Goal: Task Accomplishment & Management: Complete application form

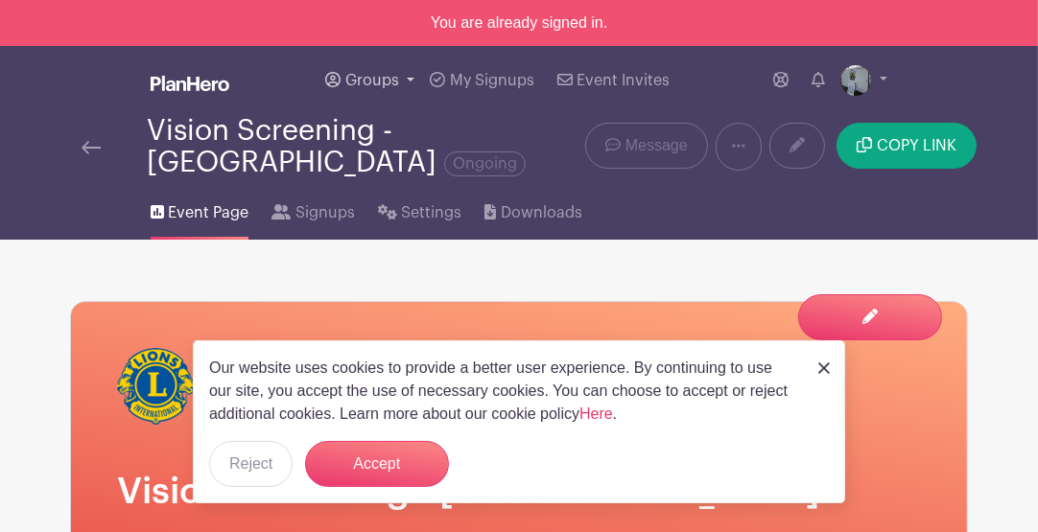
click at [378, 73] on span "Groups" at bounding box center [372, 80] width 54 height 15
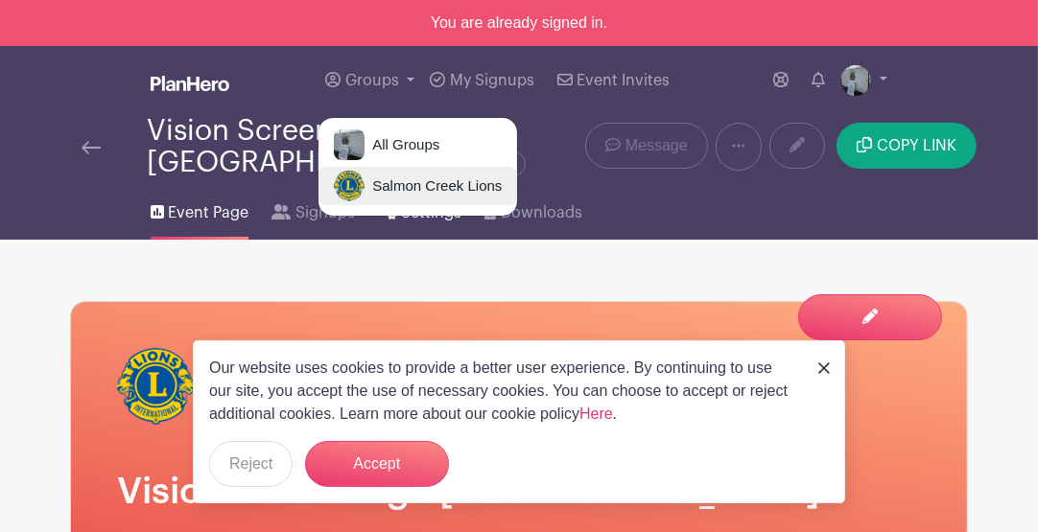
click at [383, 182] on span "Salmon Creek Lions" at bounding box center [433, 187] width 137 height 22
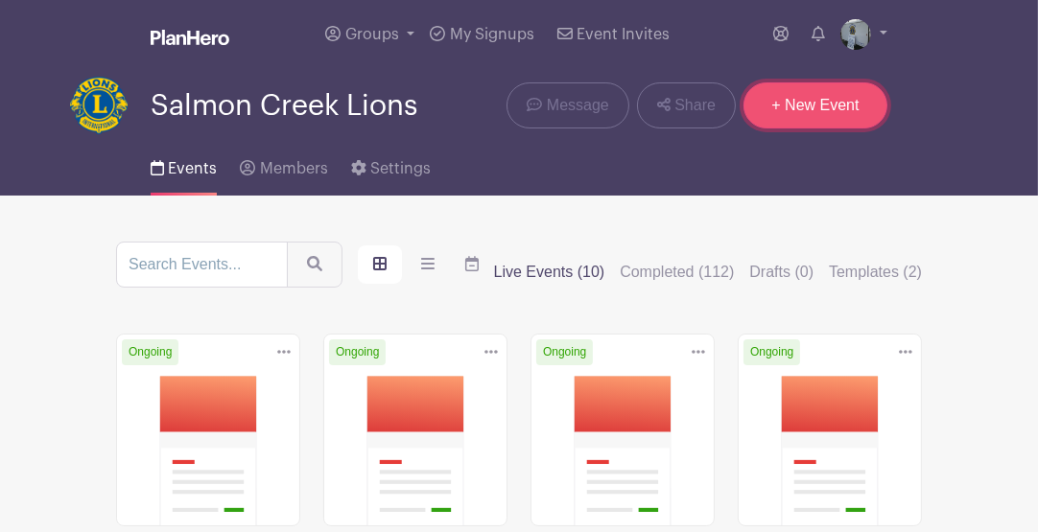
click at [835, 103] on link "+ New Event" at bounding box center [815, 106] width 144 height 46
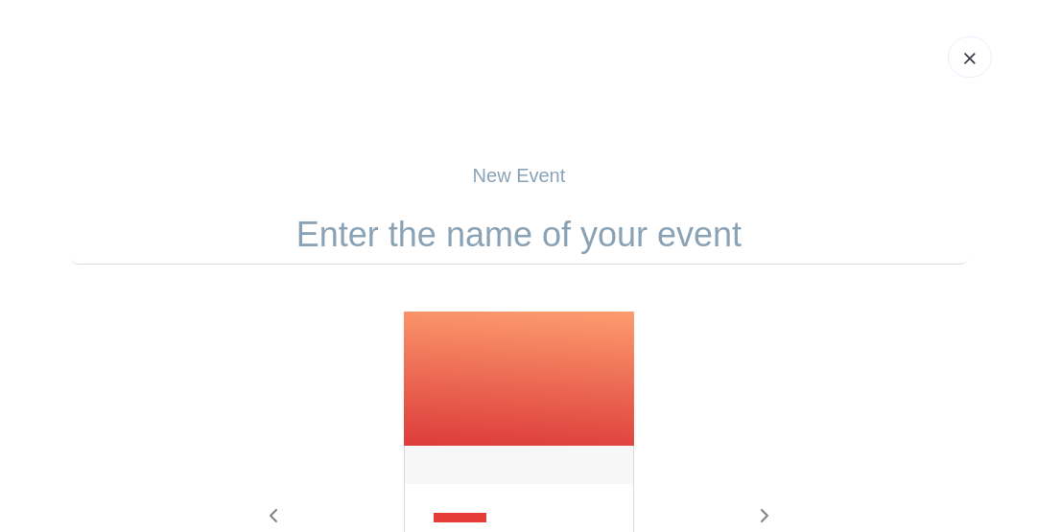
click at [548, 246] on input "text" at bounding box center [519, 234] width 898 height 59
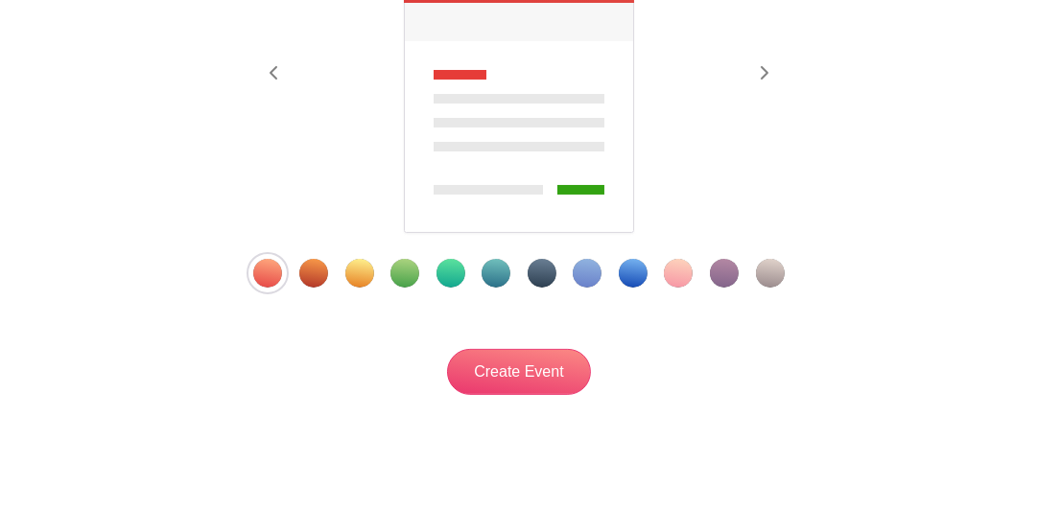
scroll to position [447, 0]
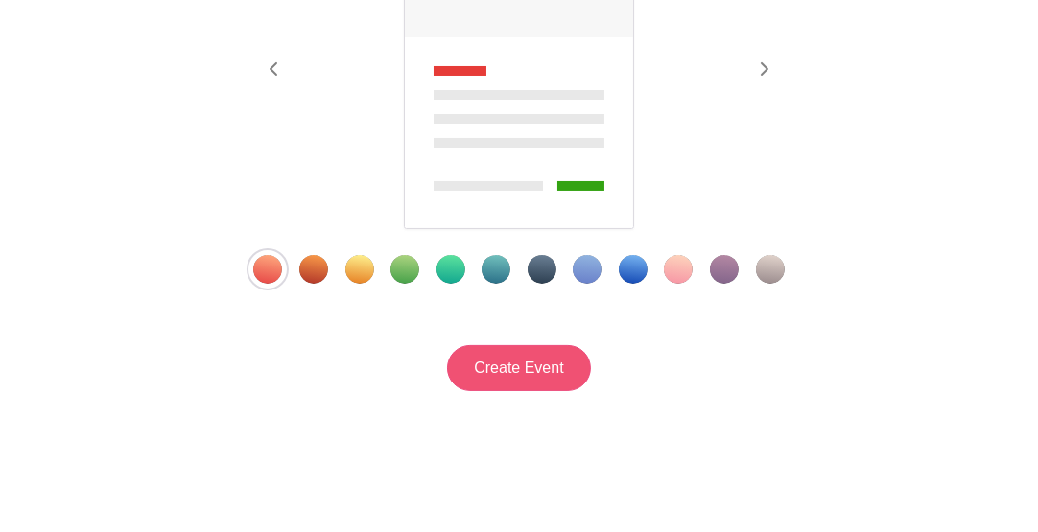
type input "Adopt-A-Road Cleanup - NE 117th/[GEOGRAPHIC_DATA]"
click at [525, 367] on input "Create Event" at bounding box center [519, 368] width 144 height 46
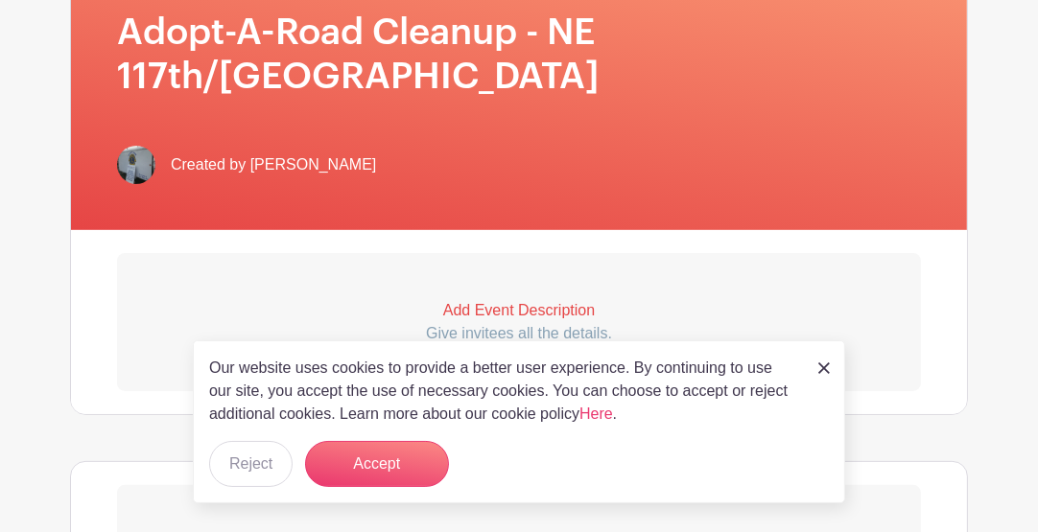
scroll to position [511, 0]
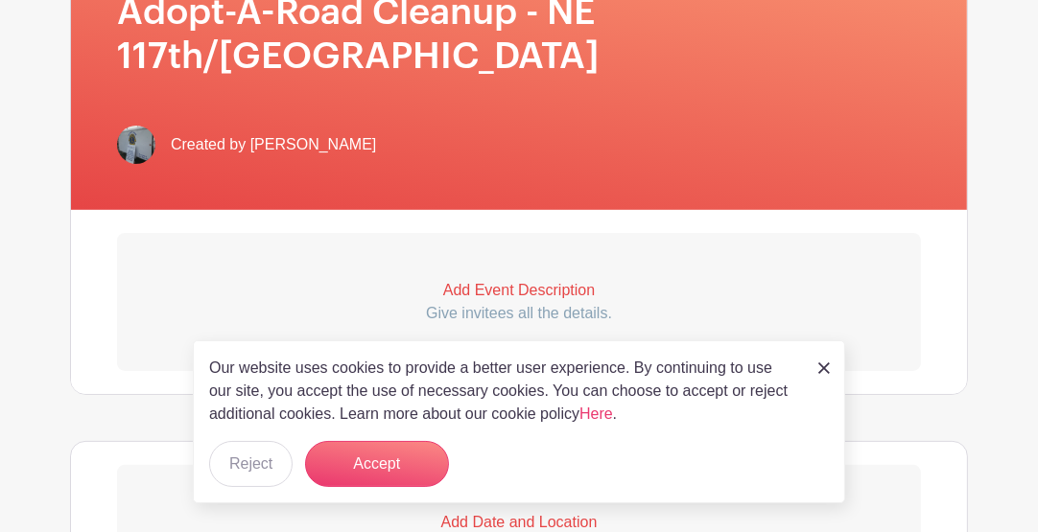
click at [502, 279] on p "Add Event Description" at bounding box center [519, 290] width 804 height 23
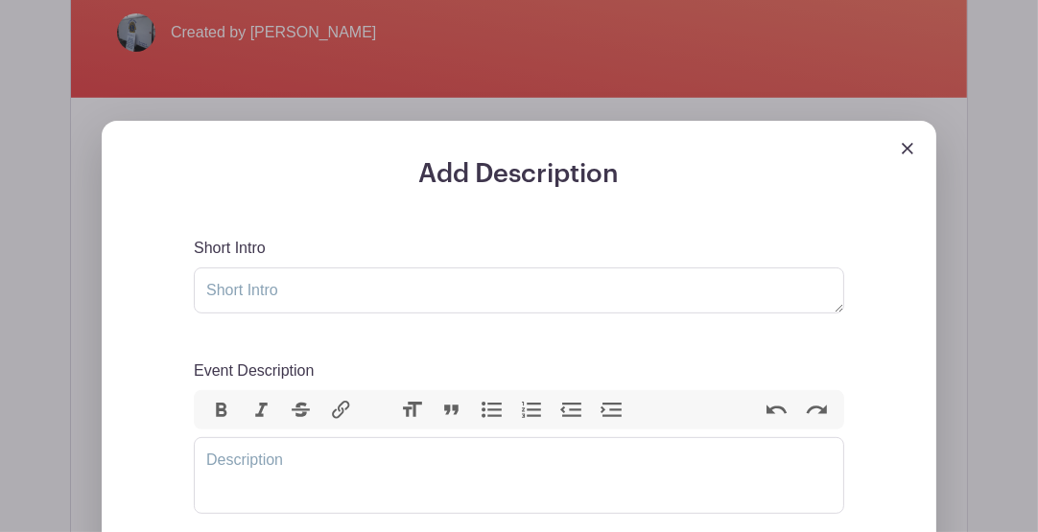
scroll to position [639, 0]
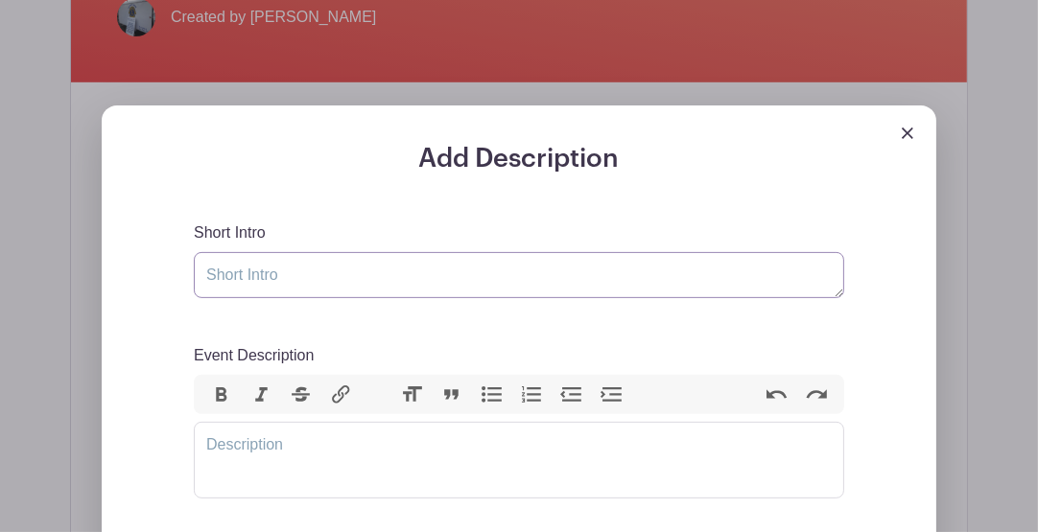
click at [427, 252] on textarea "Short Intro" at bounding box center [519, 275] width 650 height 46
type textarea "Adopt-A-Road Neighborhood Cleanup"
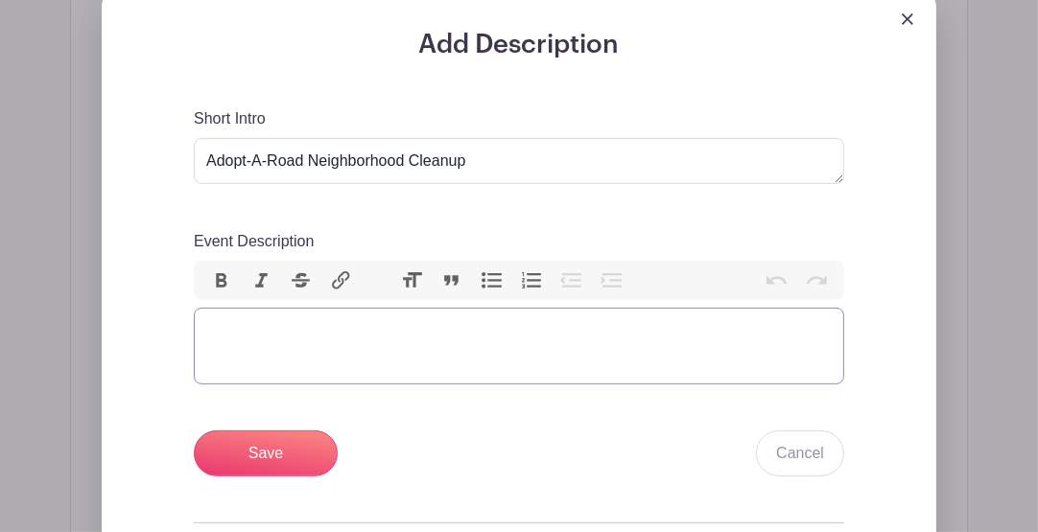
scroll to position [767, 0]
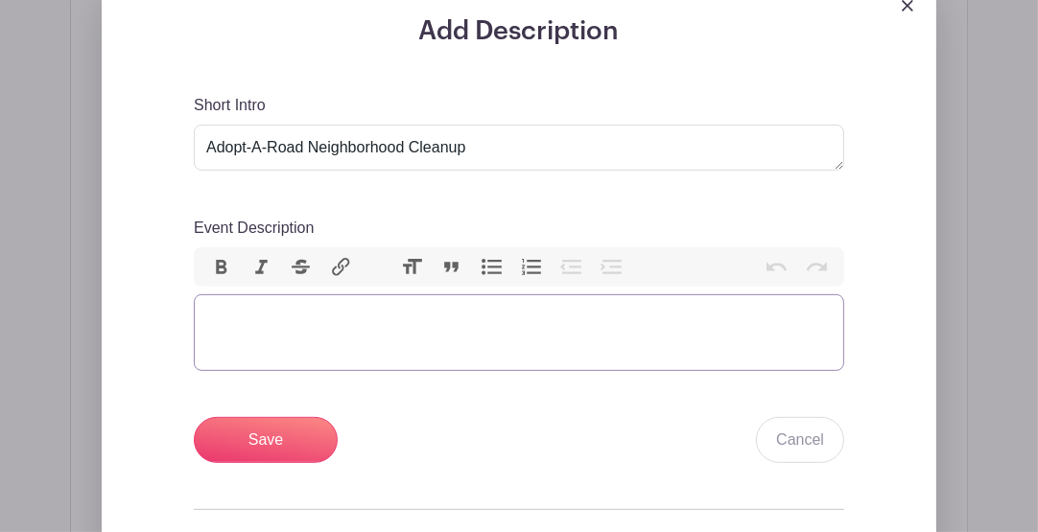
type trix-editor "<div>v</div>"
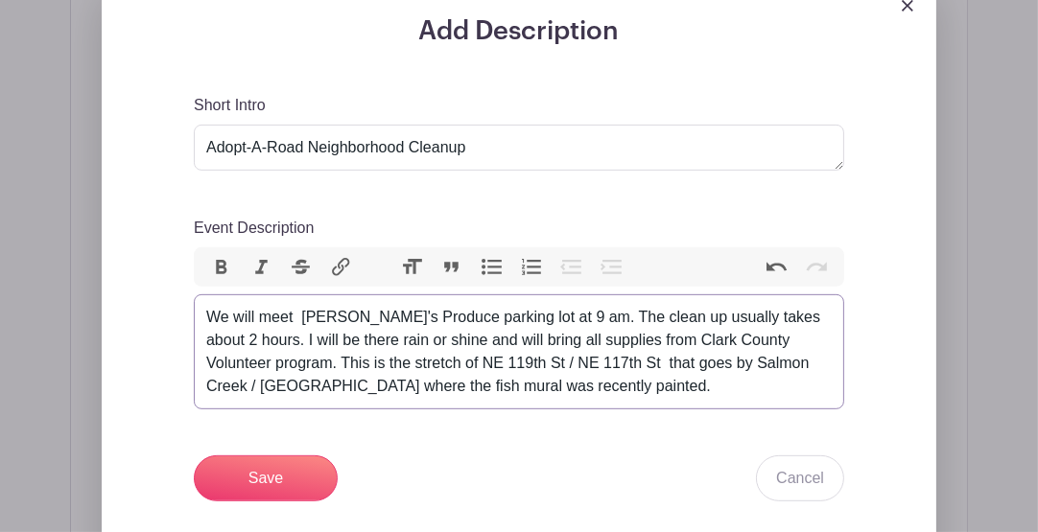
click at [295, 306] on div "We will meet [PERSON_NAME]'s Produce parking lot at 9 am. The clean up usually …" at bounding box center [518, 352] width 625 height 92
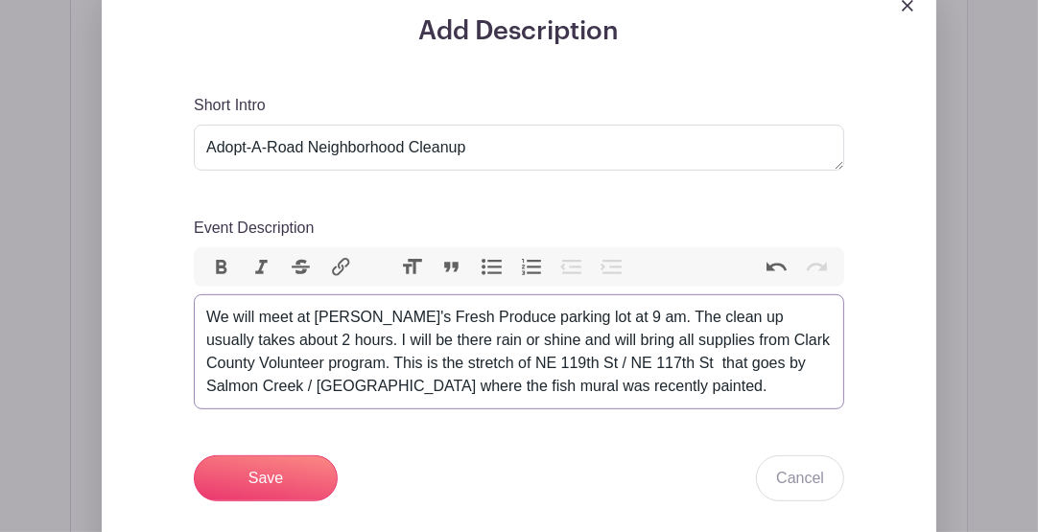
click at [616, 306] on div "We will meet at [PERSON_NAME]'s Fresh Produce parking lot at 9 am. The clean up…" at bounding box center [518, 352] width 625 height 92
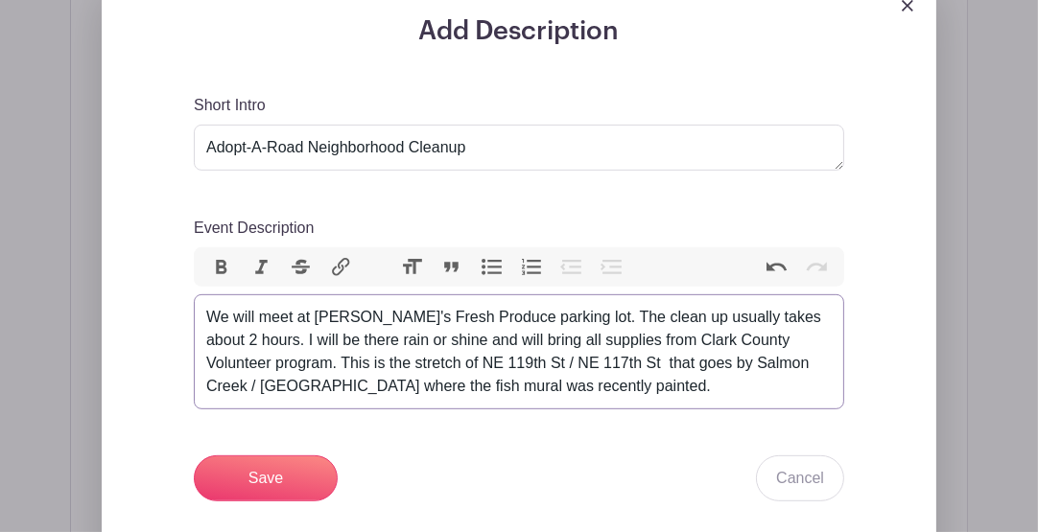
click at [462, 306] on div "We will meet at [PERSON_NAME]'s Fresh Produce parking lot. The clean up usually…" at bounding box center [518, 352] width 625 height 92
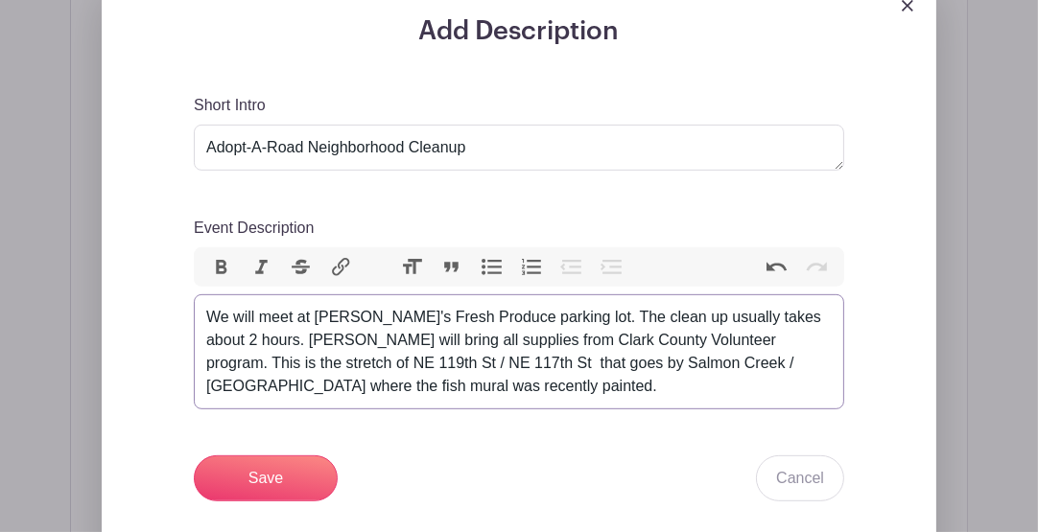
click at [206, 306] on div "We will meet at [PERSON_NAME]'s Fresh Produce parking lot. The clean up usually…" at bounding box center [518, 352] width 625 height 92
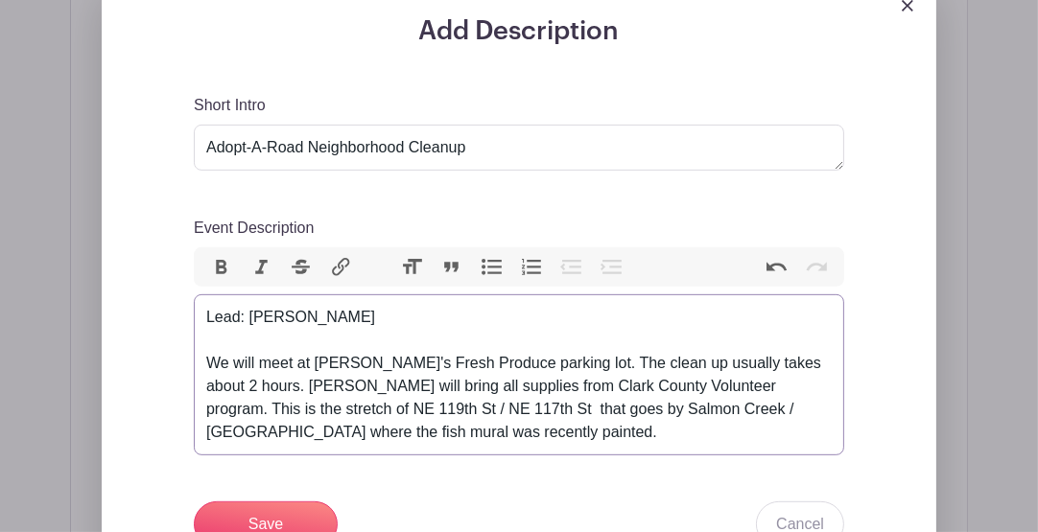
click at [250, 348] on div "Lead: [PERSON_NAME] We will meet at [PERSON_NAME]'s Fresh Produce parking lot. …" at bounding box center [518, 375] width 625 height 138
type trix-editor "<div>Lead: [PERSON_NAME]<br><br>We will meet at [PERSON_NAME]'s Fresh Produce p…"
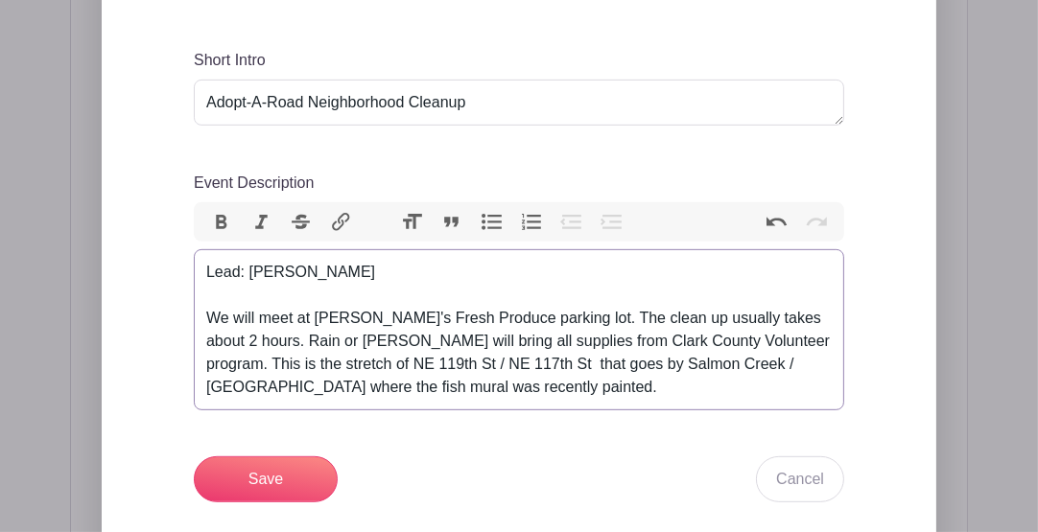
scroll to position [831, 0]
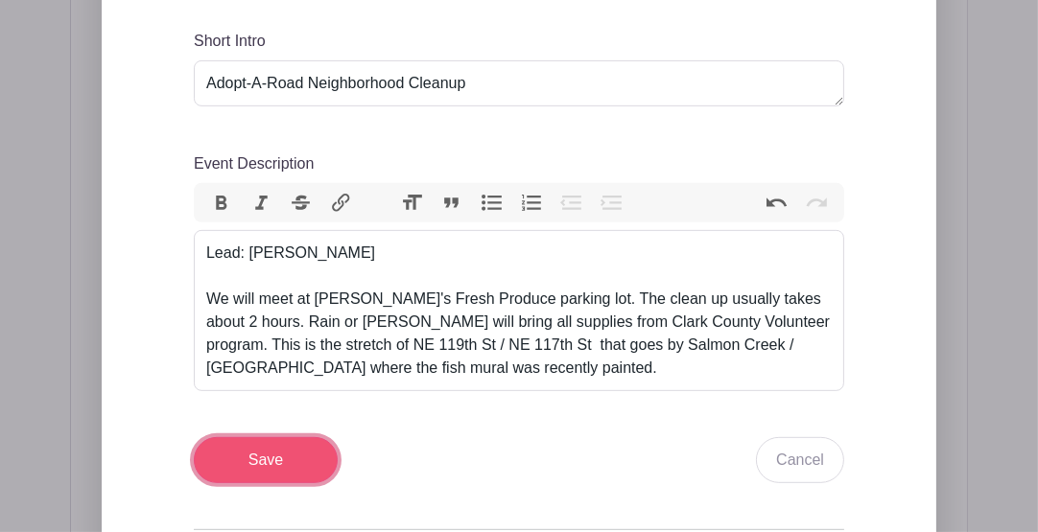
click at [262, 437] on input "Save" at bounding box center [266, 460] width 144 height 46
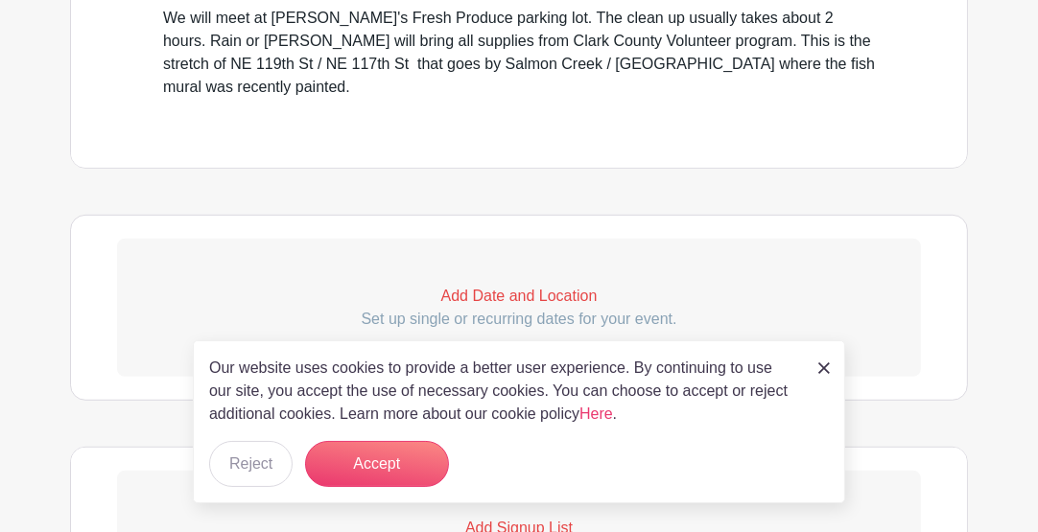
scroll to position [1112, 0]
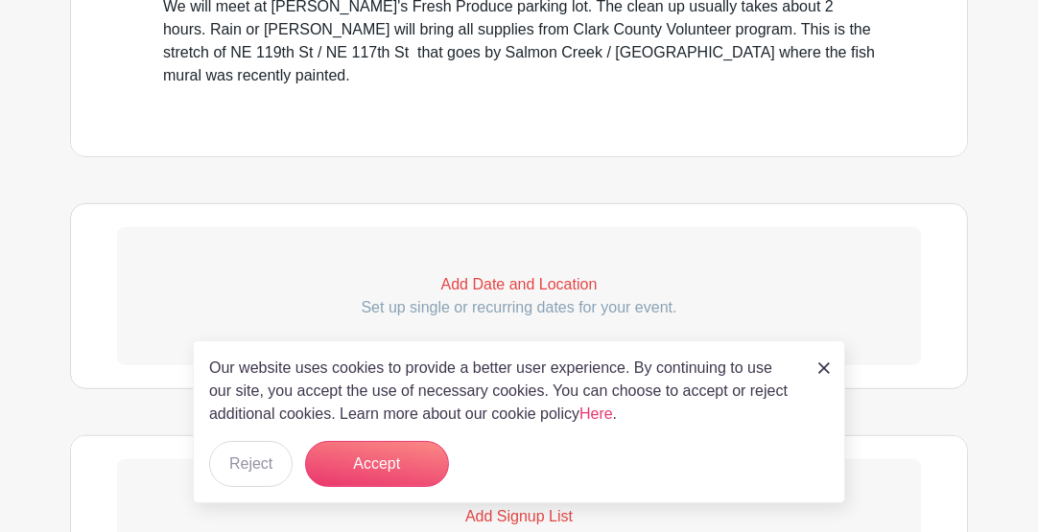
click at [493, 273] on p "Add Date and Location" at bounding box center [519, 284] width 804 height 23
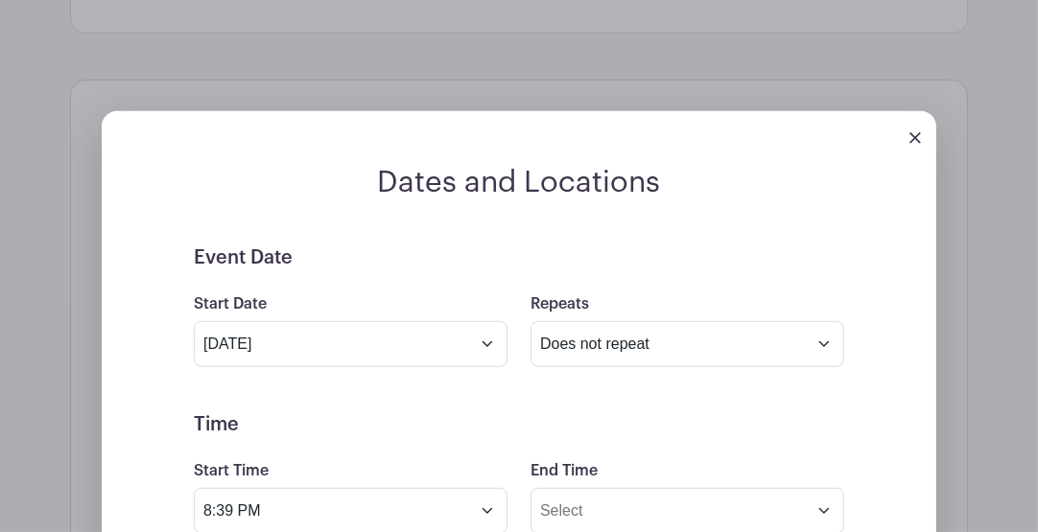
scroll to position [1239, 0]
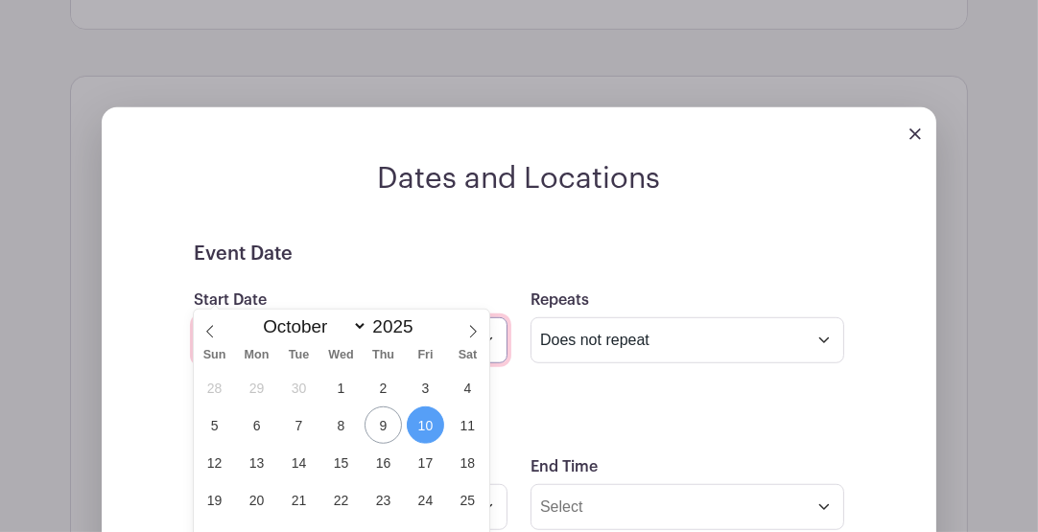
click at [308, 318] on input "[DATE]" at bounding box center [351, 341] width 314 height 46
click at [358, 324] on select "January February March April May June July August September October November De…" at bounding box center [310, 327] width 113 height 22
select select "10"
click at [254, 316] on select "January February March April May June July August September October November De…" at bounding box center [310, 327] width 113 height 22
click at [462, 417] on span "8" at bounding box center [467, 425] width 37 height 37
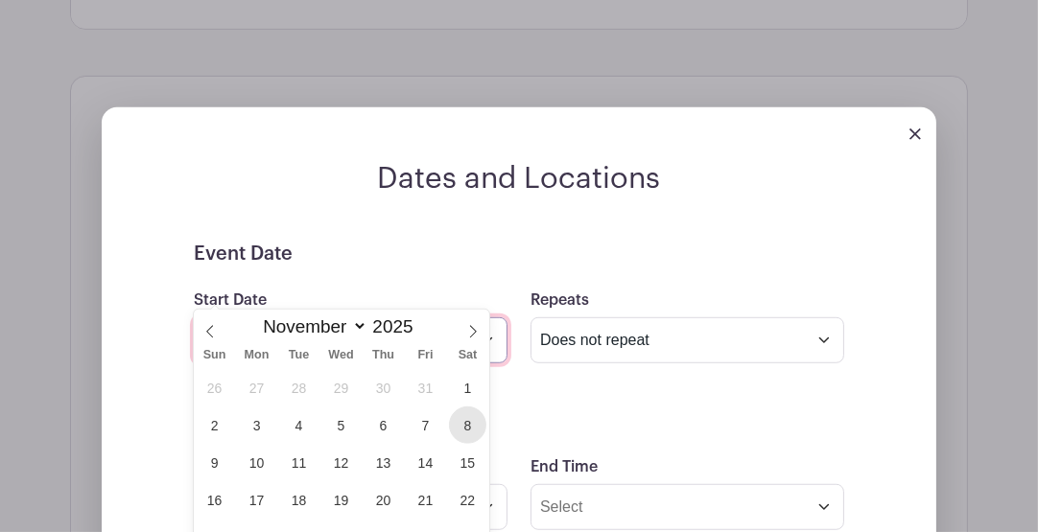
type input "[DATE]"
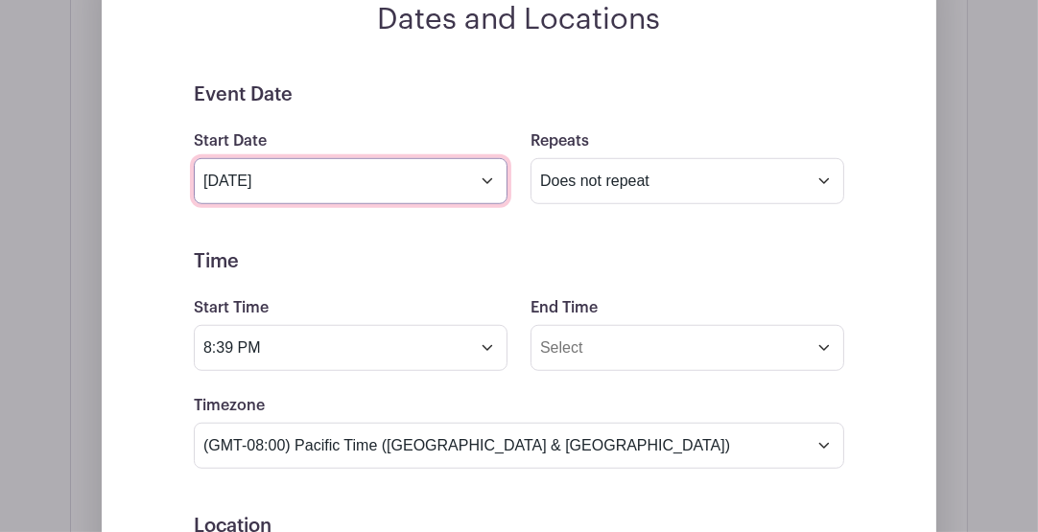
scroll to position [1431, 0]
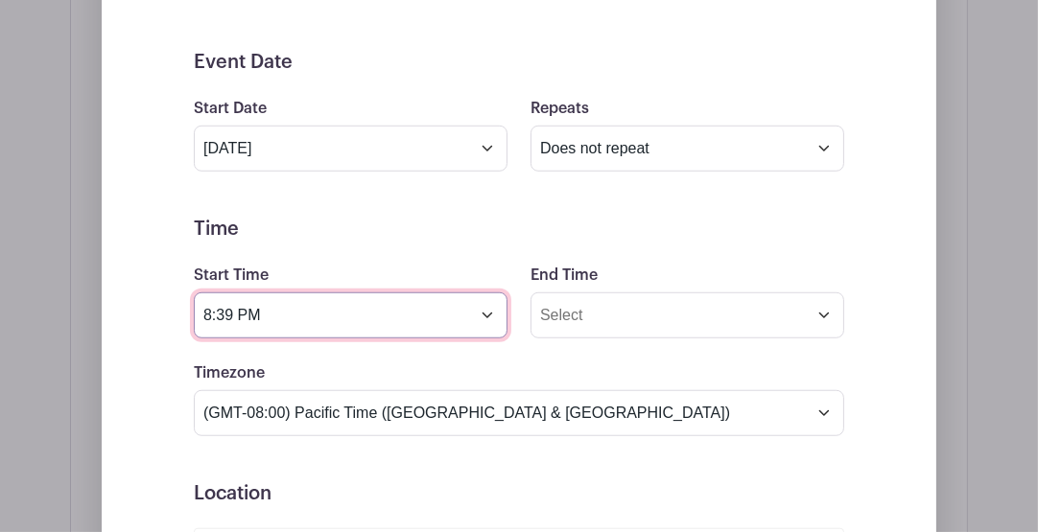
click at [315, 293] on input "8:39 PM" at bounding box center [351, 316] width 314 height 46
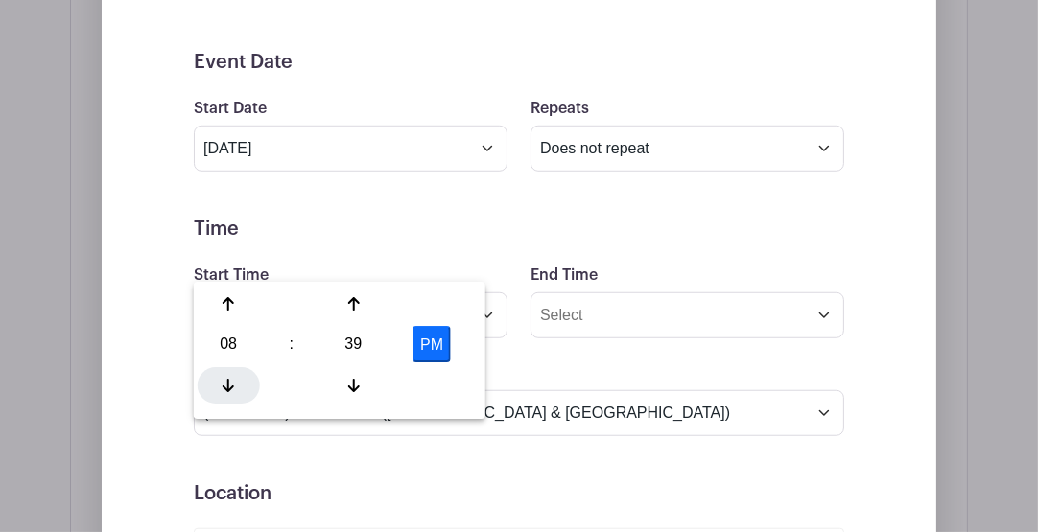
click at [228, 381] on icon at bounding box center [229, 385] width 12 height 13
click at [229, 380] on icon at bounding box center [229, 385] width 12 height 15
click at [230, 380] on icon at bounding box center [229, 385] width 12 height 15
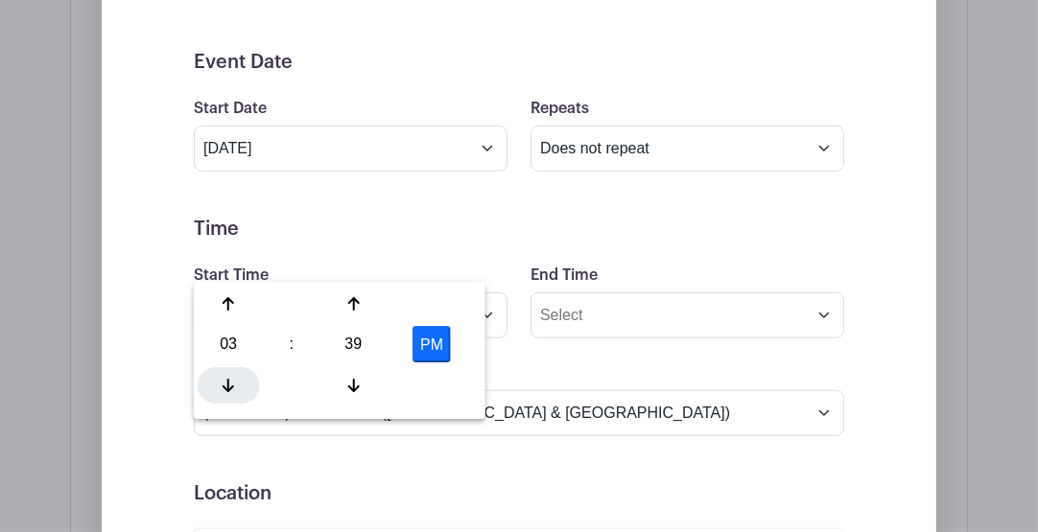
click at [230, 380] on icon at bounding box center [229, 385] width 12 height 15
click at [231, 380] on icon at bounding box center [229, 385] width 12 height 15
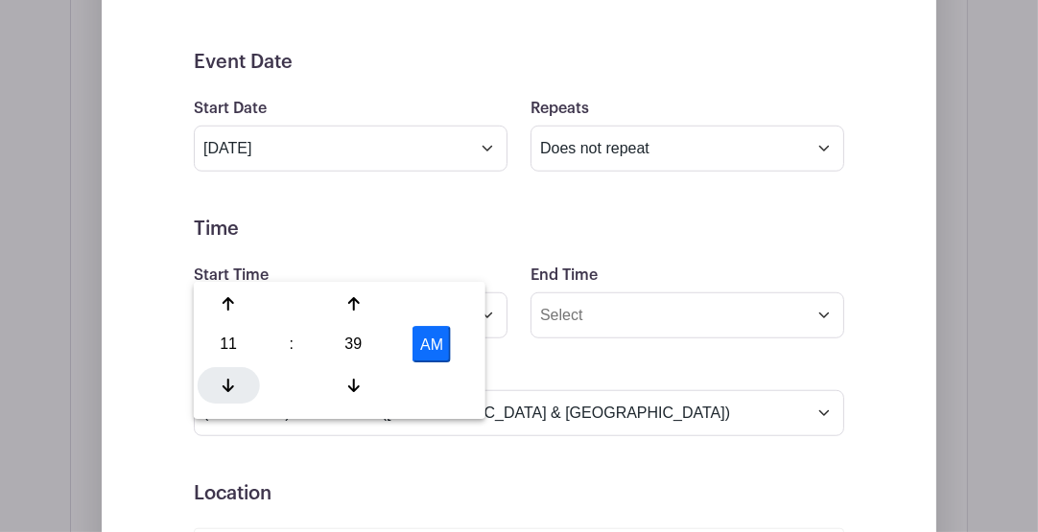
click at [231, 380] on icon at bounding box center [229, 385] width 12 height 15
click at [360, 296] on div at bounding box center [353, 304] width 62 height 36
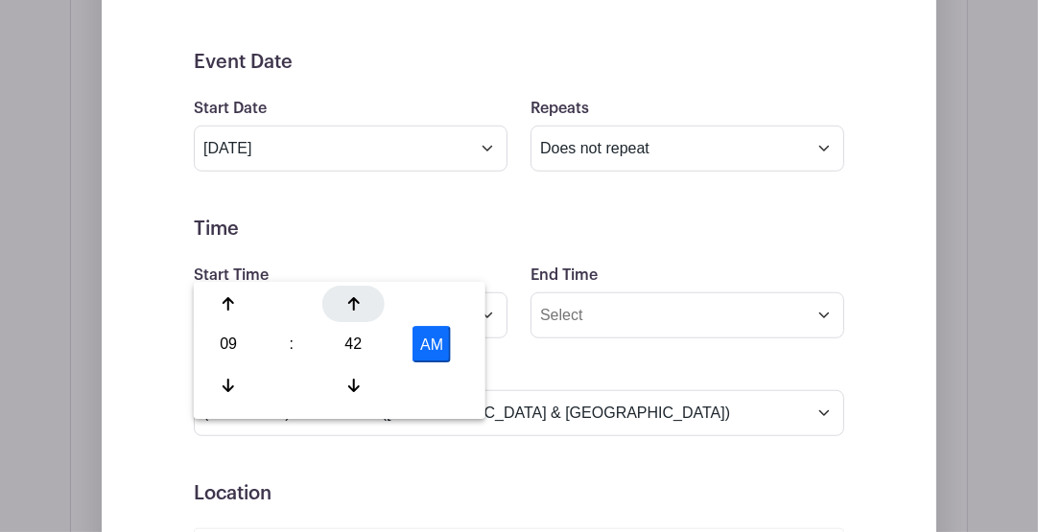
click at [360, 296] on div at bounding box center [353, 304] width 62 height 36
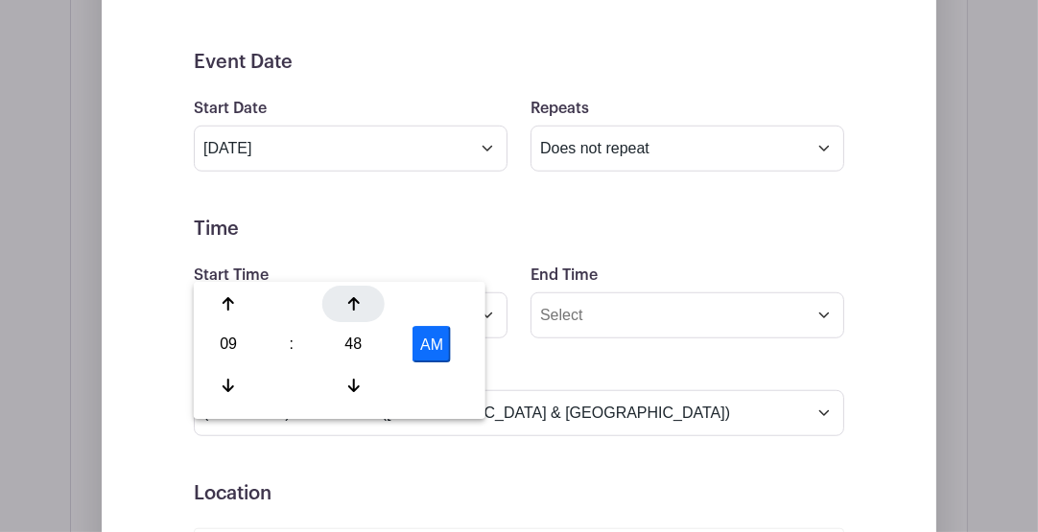
click at [359, 296] on icon at bounding box center [353, 303] width 12 height 15
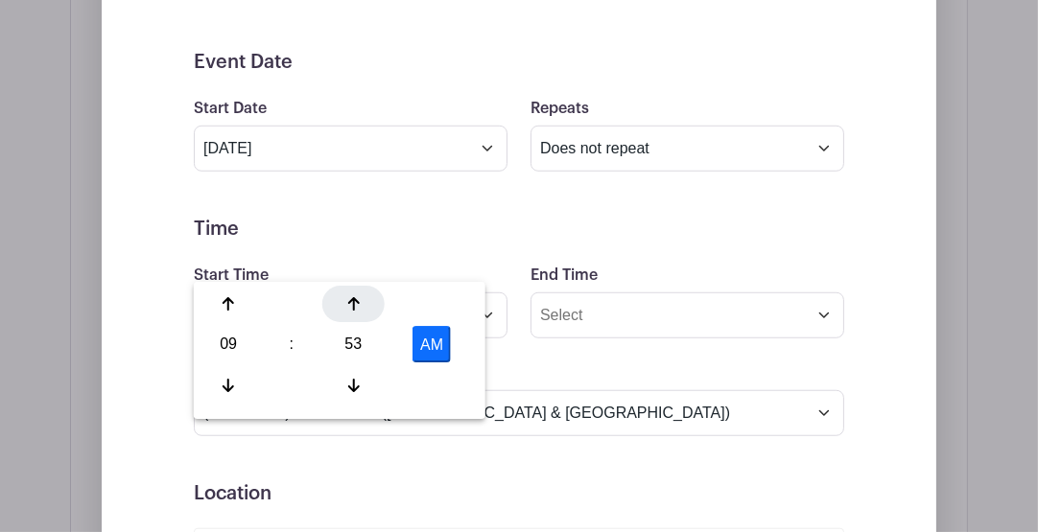
click at [359, 296] on icon at bounding box center [353, 303] width 12 height 15
click at [357, 296] on icon at bounding box center [353, 303] width 12 height 15
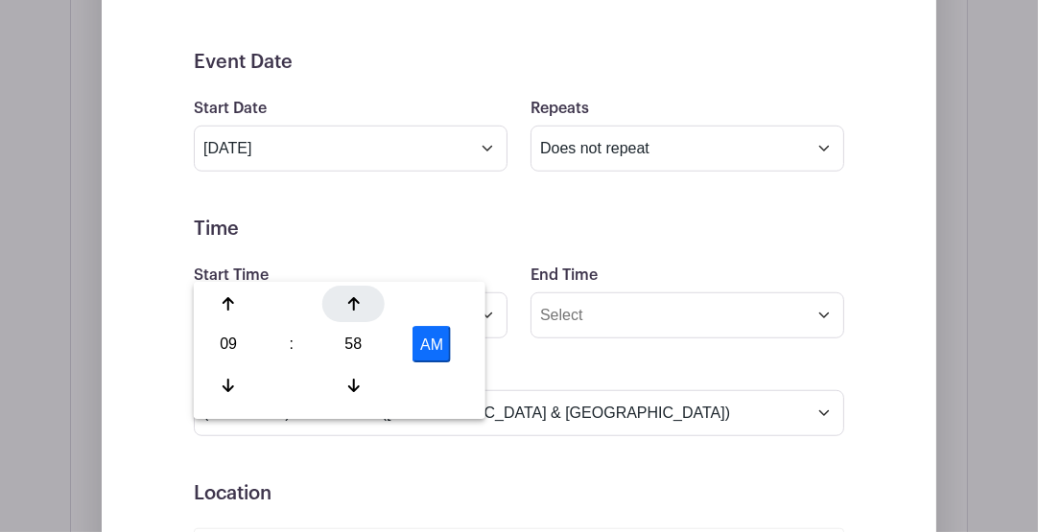
click at [357, 296] on icon at bounding box center [353, 303] width 12 height 15
click at [356, 374] on div at bounding box center [353, 385] width 62 height 36
click at [223, 378] on icon at bounding box center [229, 385] width 12 height 15
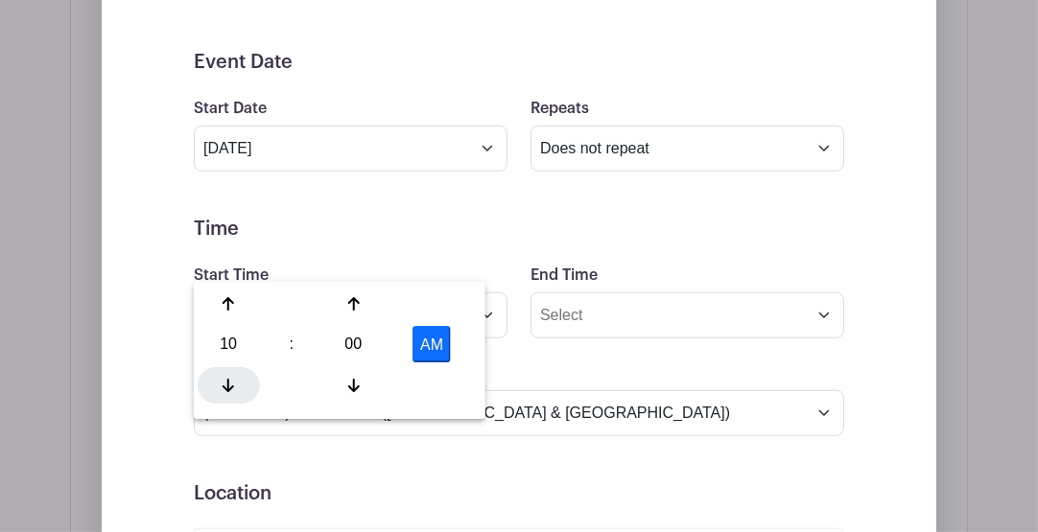
type input "9:00 AM"
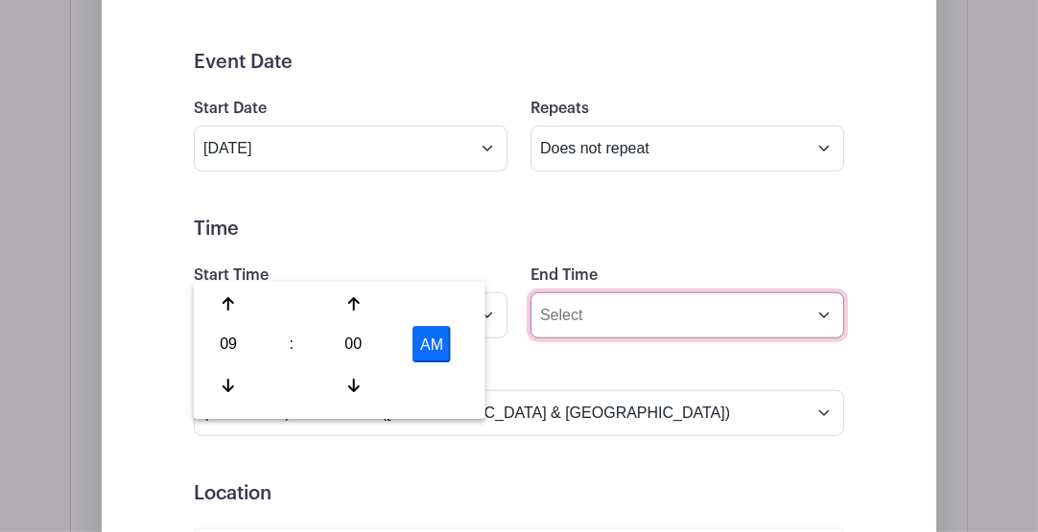
click at [581, 293] on input "End Time" at bounding box center [688, 316] width 314 height 46
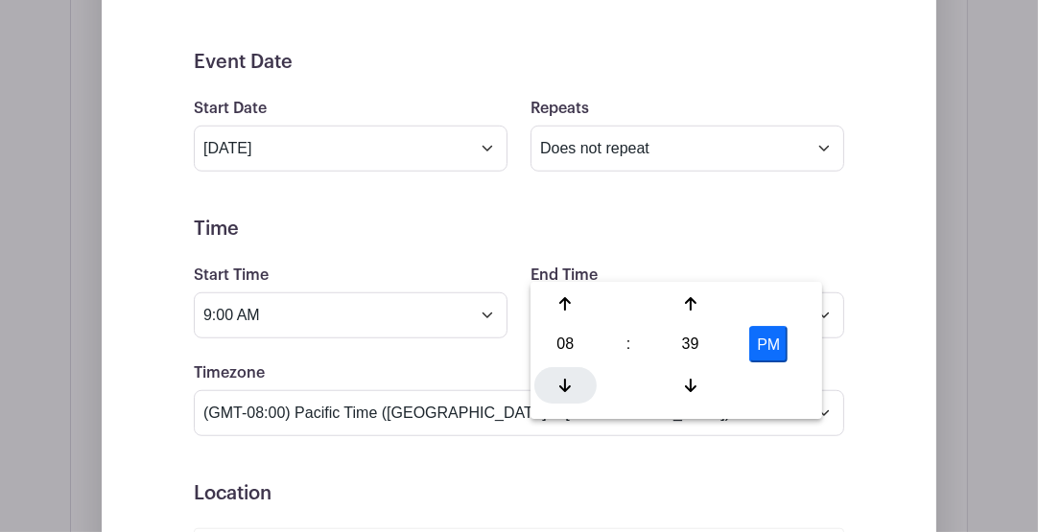
click at [569, 372] on div at bounding box center [565, 385] width 62 height 36
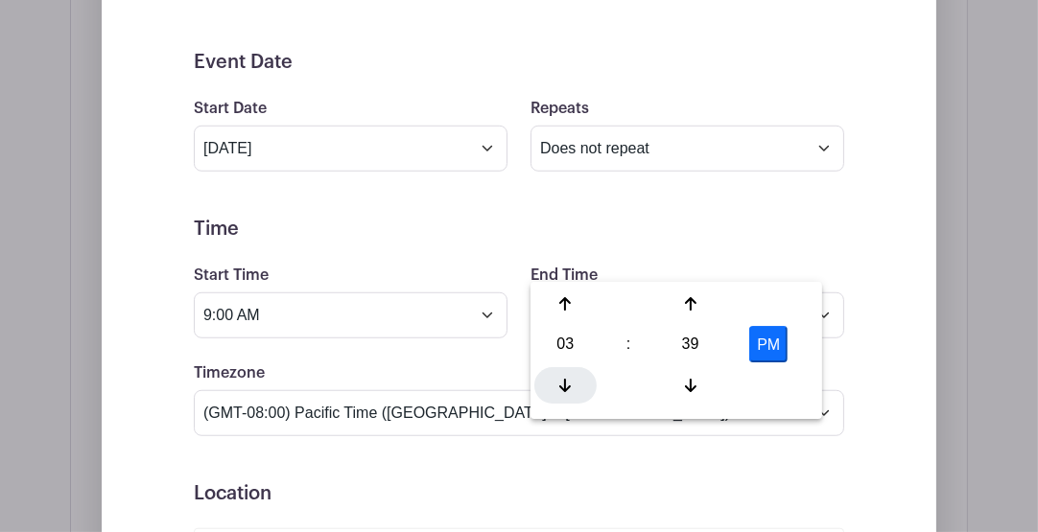
click at [569, 372] on div at bounding box center [565, 385] width 62 height 36
click at [695, 296] on icon at bounding box center [690, 303] width 12 height 15
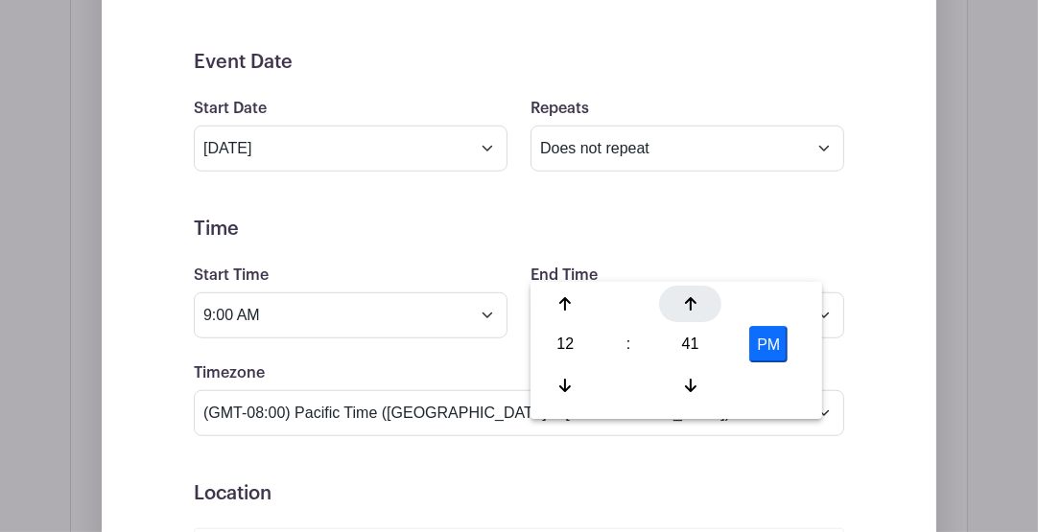
click at [695, 296] on icon at bounding box center [690, 303] width 12 height 15
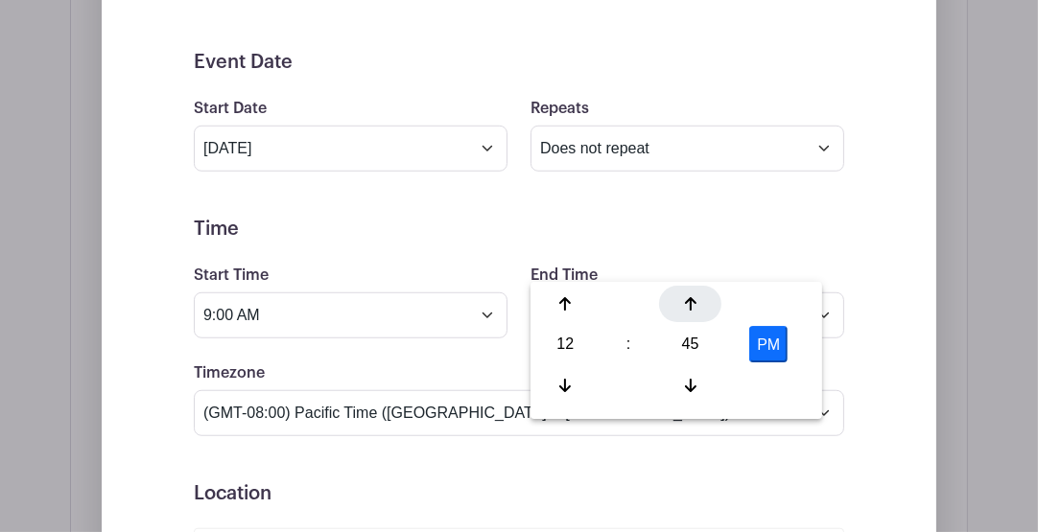
click at [695, 296] on icon at bounding box center [690, 303] width 12 height 15
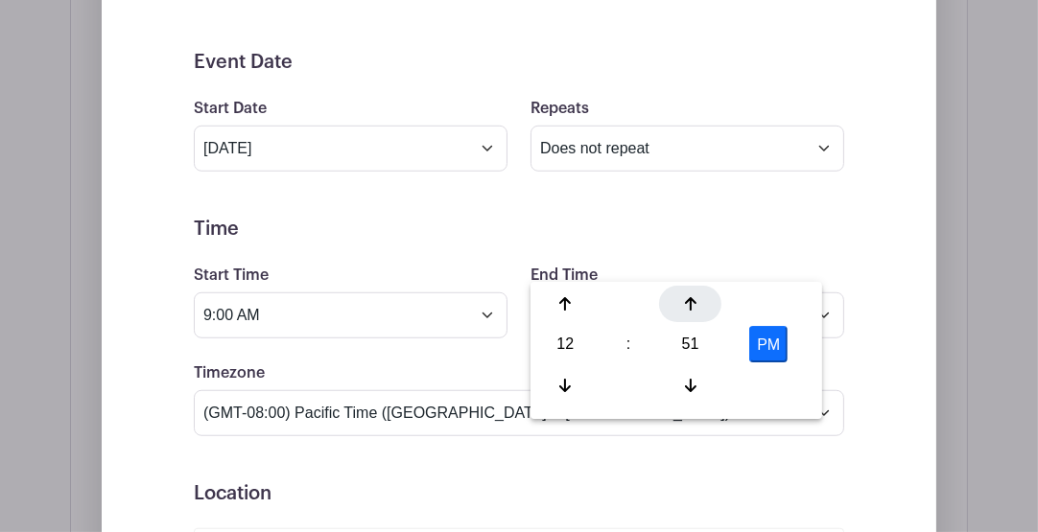
click at [695, 296] on icon at bounding box center [690, 303] width 12 height 15
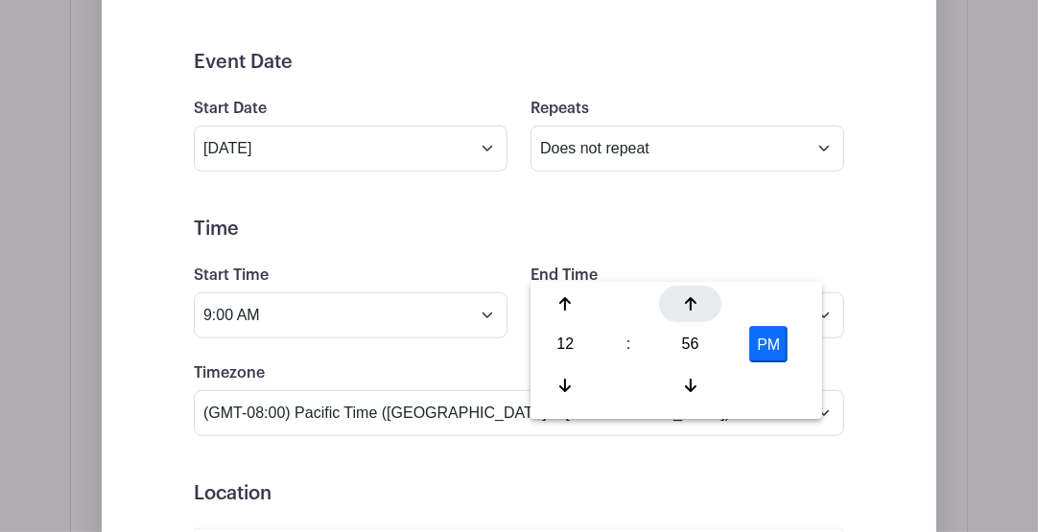
click at [695, 296] on icon at bounding box center [690, 303] width 12 height 15
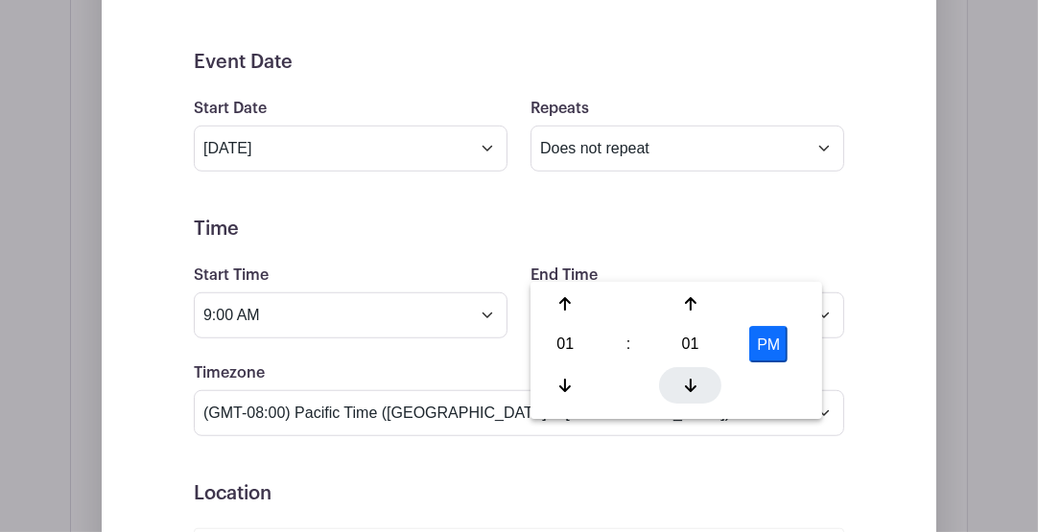
click at [692, 378] on icon at bounding box center [690, 385] width 12 height 15
click at [561, 376] on div at bounding box center [565, 385] width 62 height 36
type input "11:00 AM"
click at [570, 218] on h5 "Time" at bounding box center [519, 229] width 650 height 23
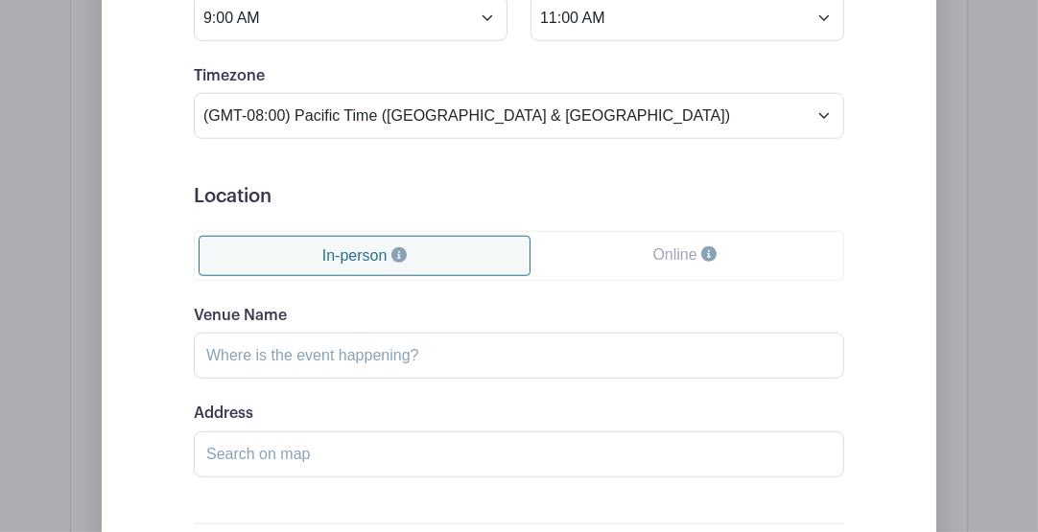
scroll to position [1752, 0]
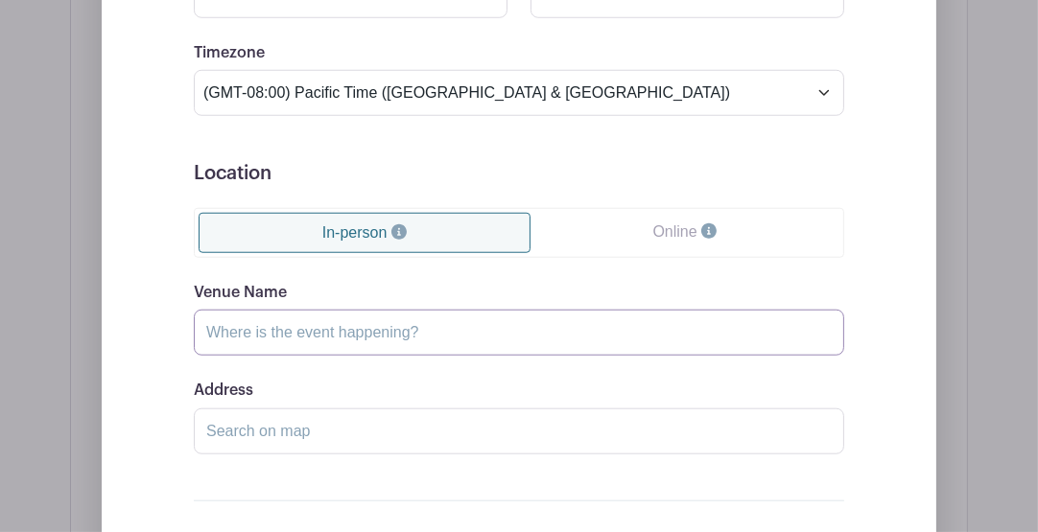
click at [385, 310] on input "Venue Name" at bounding box center [519, 333] width 650 height 46
click at [534, 310] on input "[PERSON_NAME]'s Produce & Street Markete" at bounding box center [519, 333] width 650 height 46
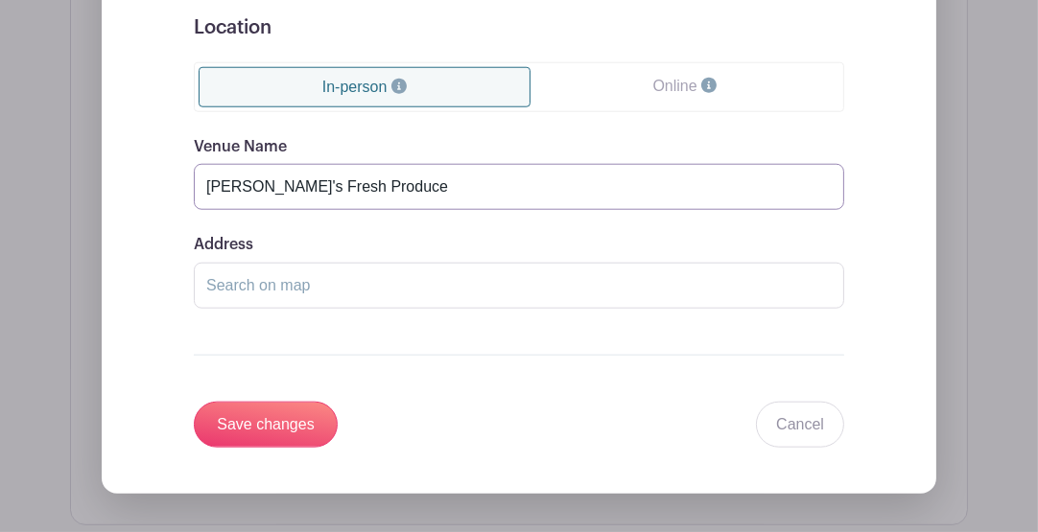
scroll to position [1944, 0]
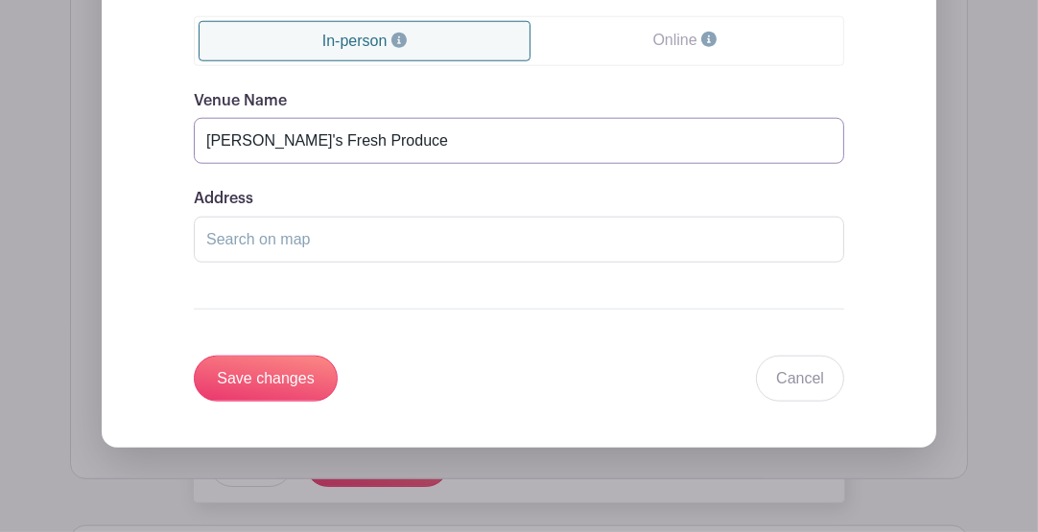
type input "[PERSON_NAME]'s Fresh Produce"
click at [248, 217] on input "Address" at bounding box center [519, 240] width 650 height 46
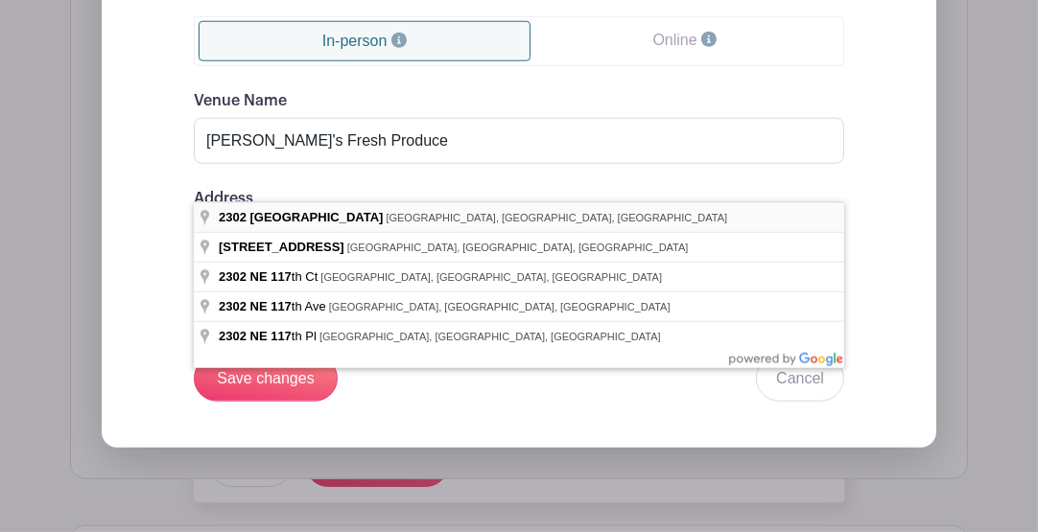
type input "[STREET_ADDRESS]"
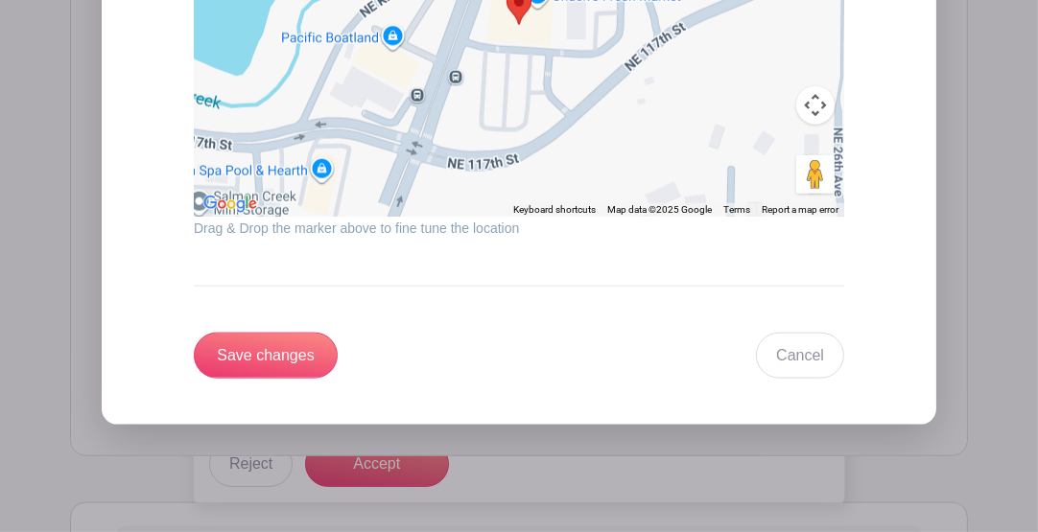
scroll to position [2455, 0]
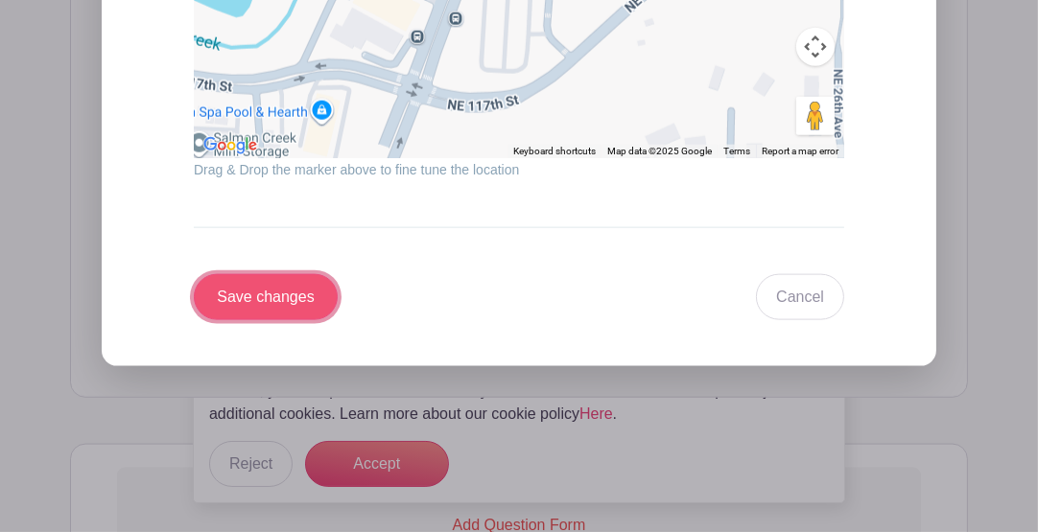
click at [269, 274] on input "Save changes" at bounding box center [266, 297] width 144 height 46
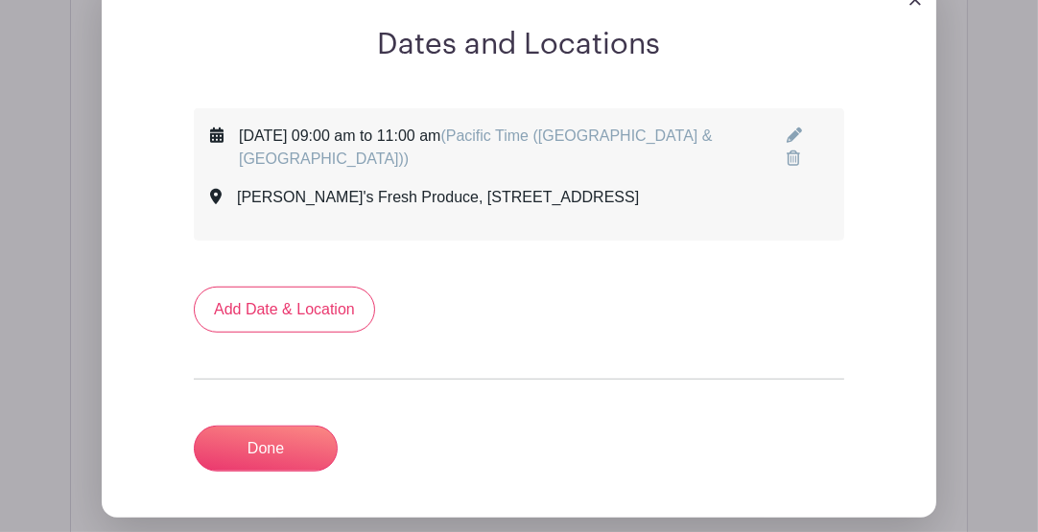
scroll to position [1211, 0]
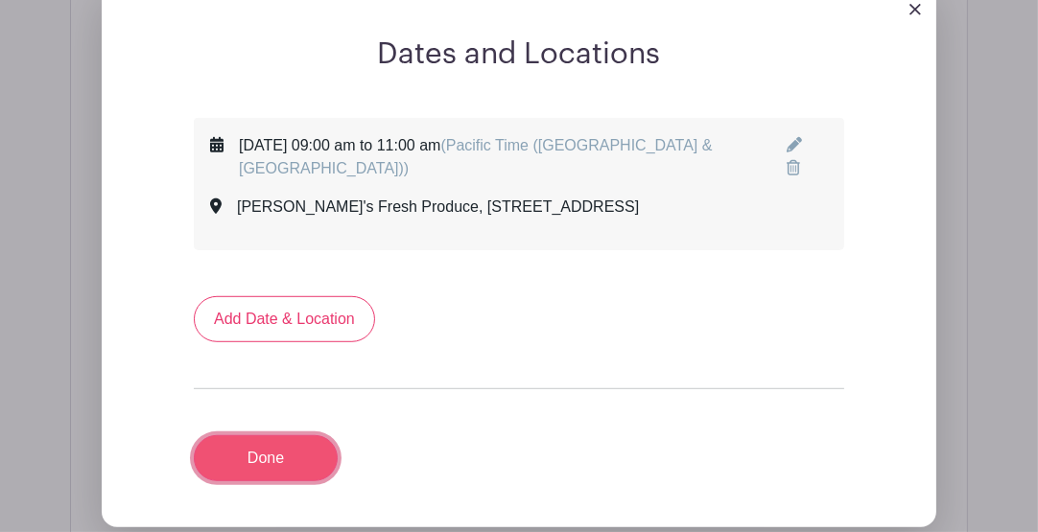
click at [265, 436] on link "Done" at bounding box center [266, 459] width 144 height 46
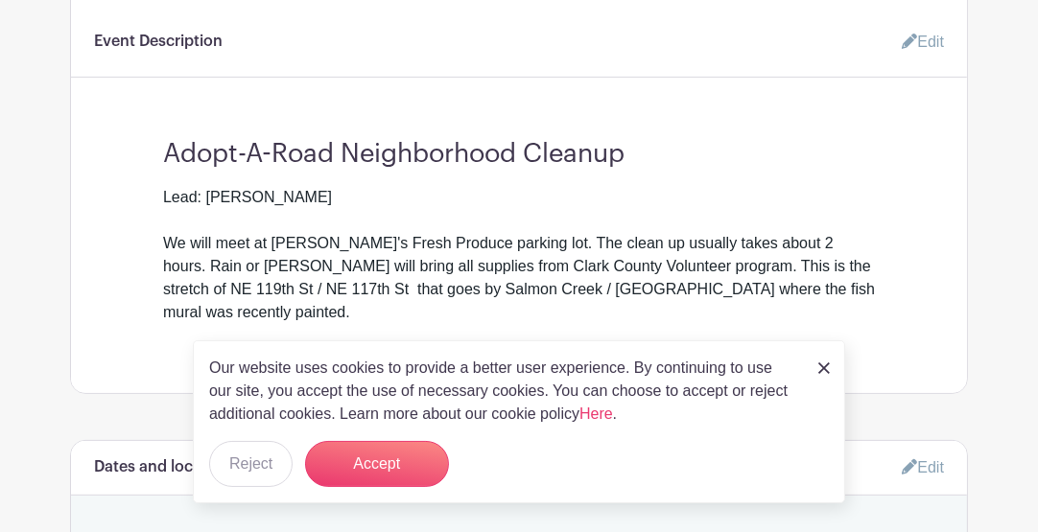
scroll to position [699, 0]
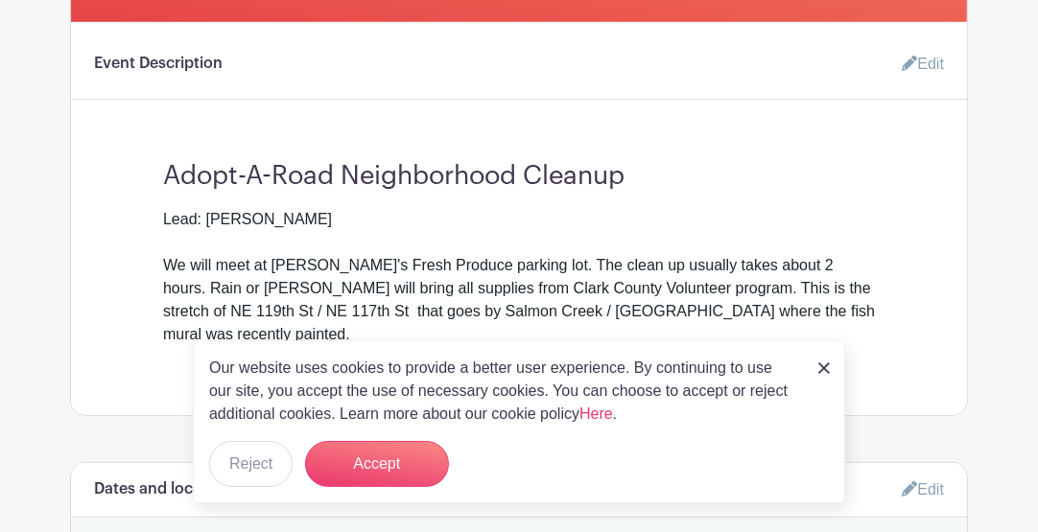
click at [914, 45] on link "Edit" at bounding box center [915, 64] width 58 height 38
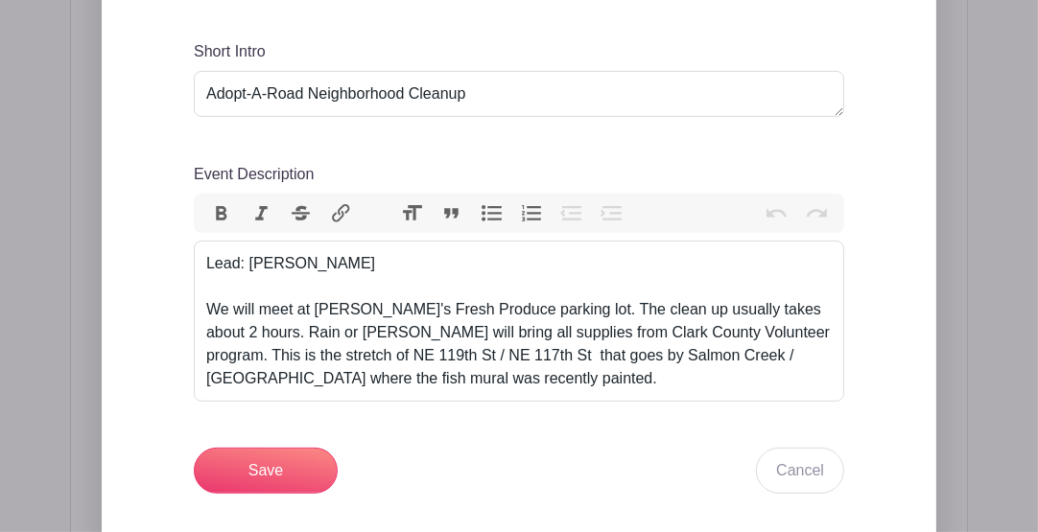
scroll to position [827, 0]
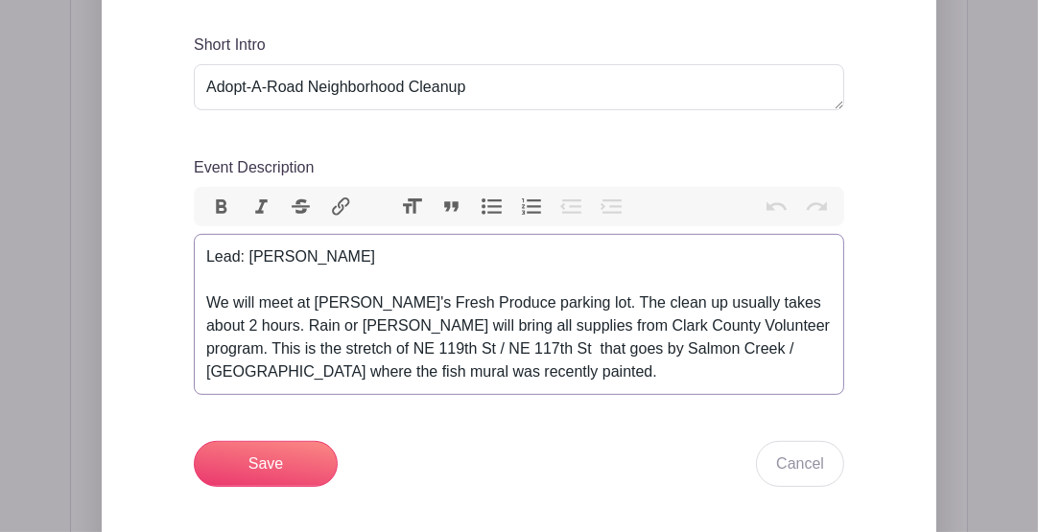
click at [545, 268] on div "Lead: [PERSON_NAME] We will meet at [PERSON_NAME]'s Fresh Produce parking lot. …" at bounding box center [518, 315] width 625 height 138
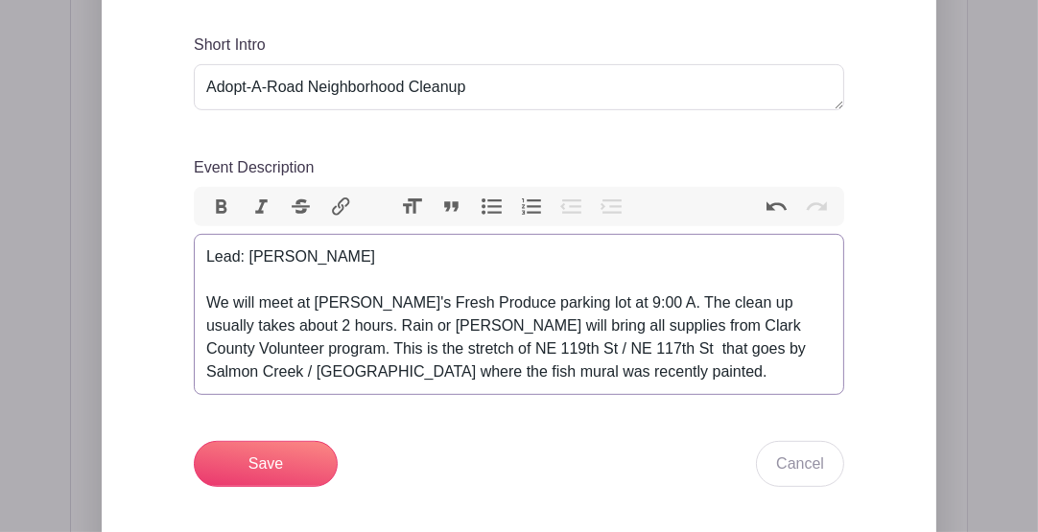
type trix-editor "<div>Lead: [PERSON_NAME]<br><br>We will meet at [PERSON_NAME]'s Fresh Produce p…"
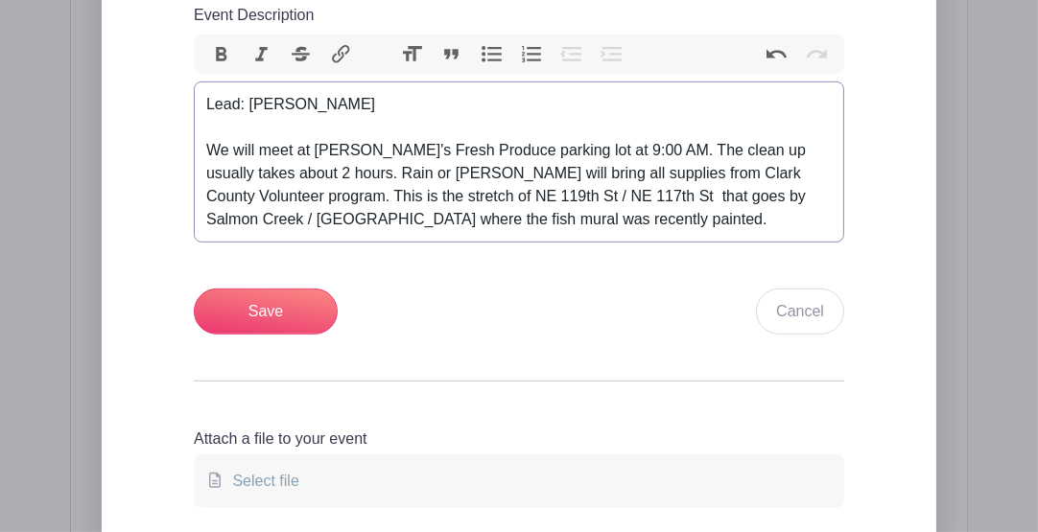
scroll to position [1019, 0]
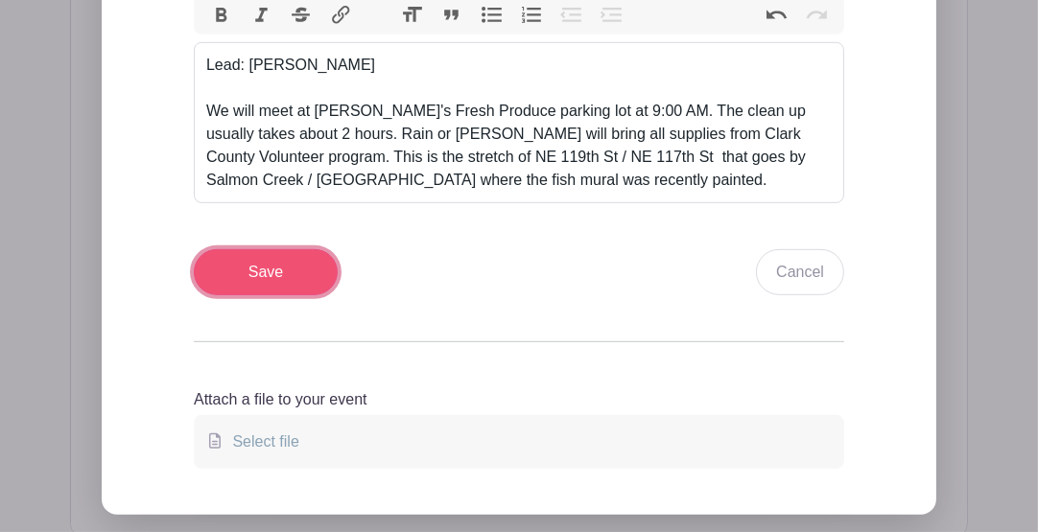
click at [283, 249] on input "Save" at bounding box center [266, 272] width 144 height 46
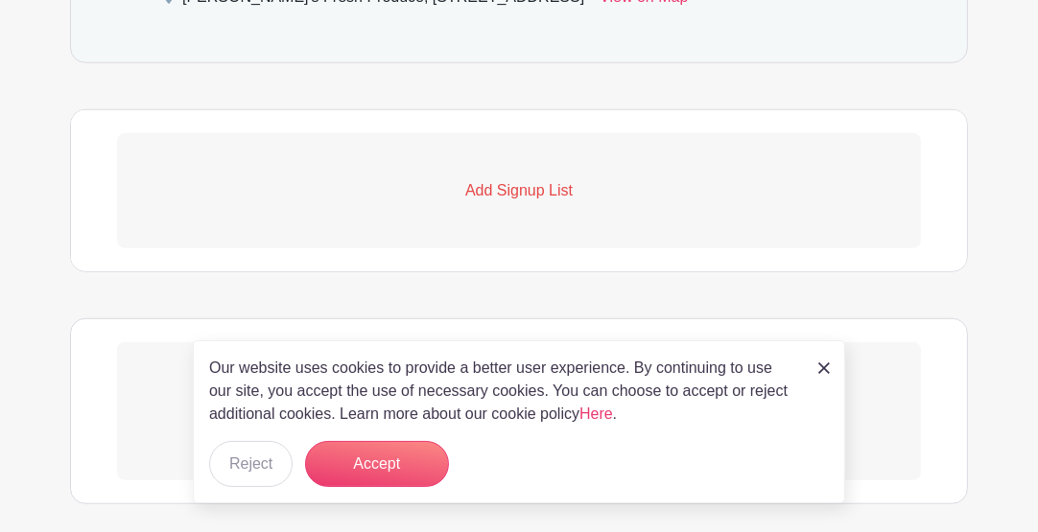
scroll to position [1492, 0]
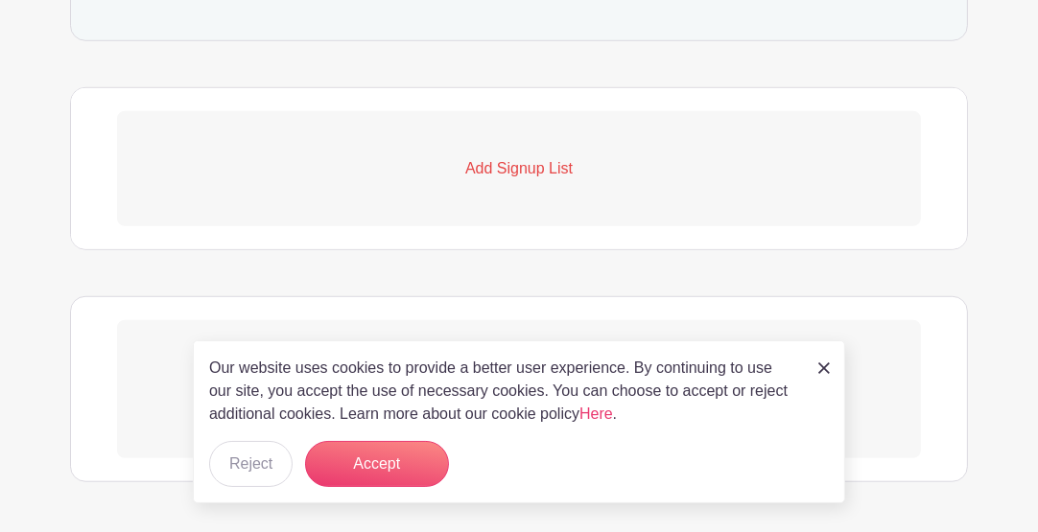
click at [525, 157] on p "Add Signup List" at bounding box center [519, 168] width 804 height 23
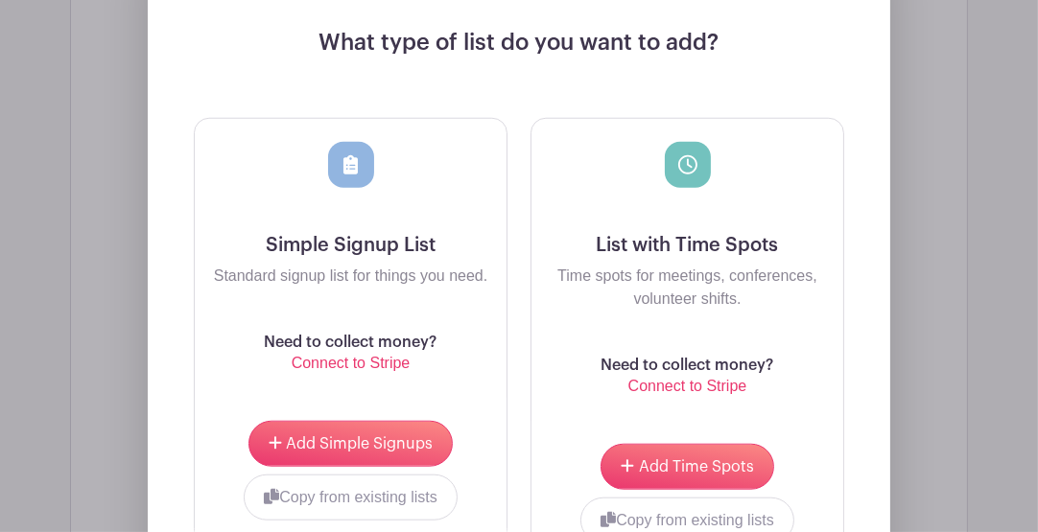
scroll to position [1812, 0]
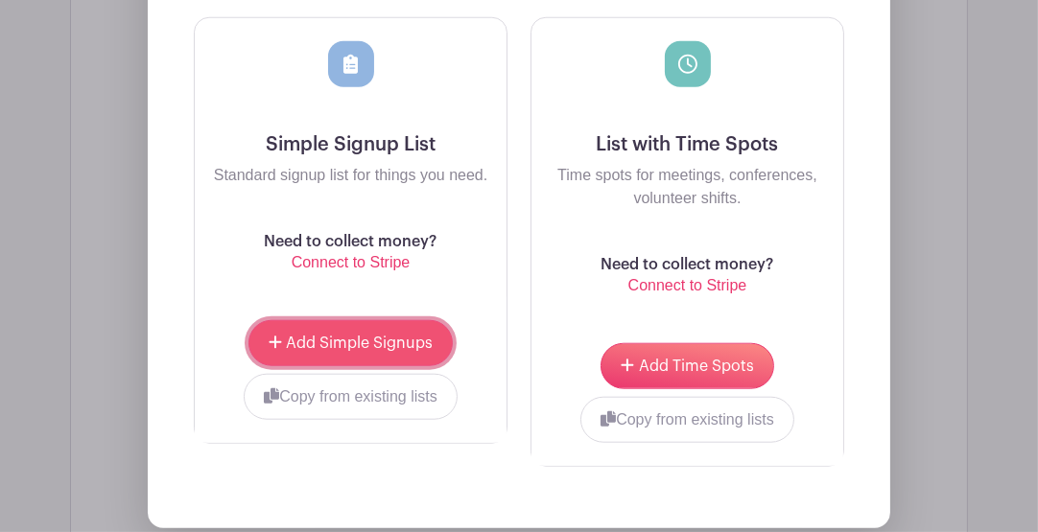
click at [383, 336] on span "Add Simple Signups" at bounding box center [359, 343] width 147 height 15
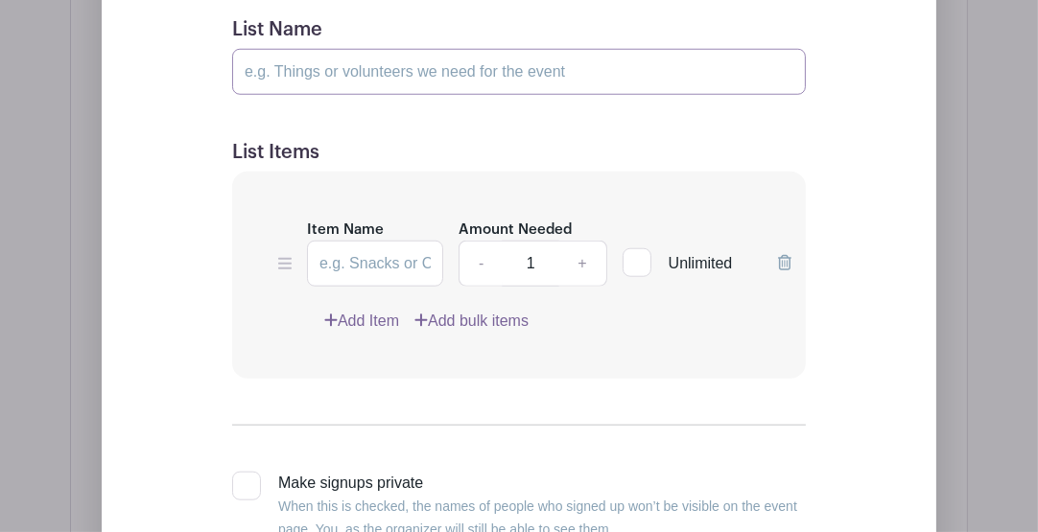
click at [338, 49] on input "List Name" at bounding box center [519, 72] width 574 height 46
type input "Volunteers"
click at [584, 241] on link "+" at bounding box center [582, 264] width 48 height 46
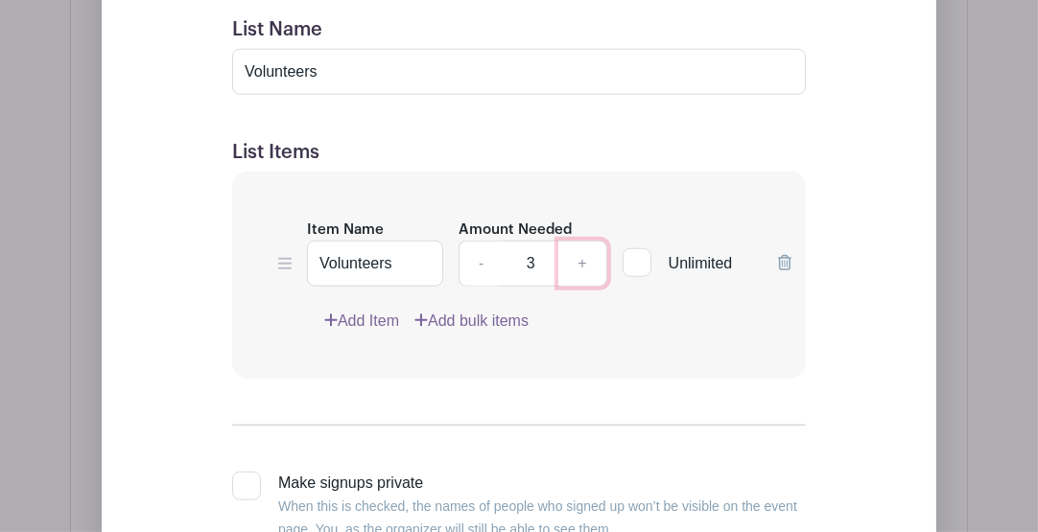
click at [584, 241] on link "+" at bounding box center [582, 264] width 48 height 46
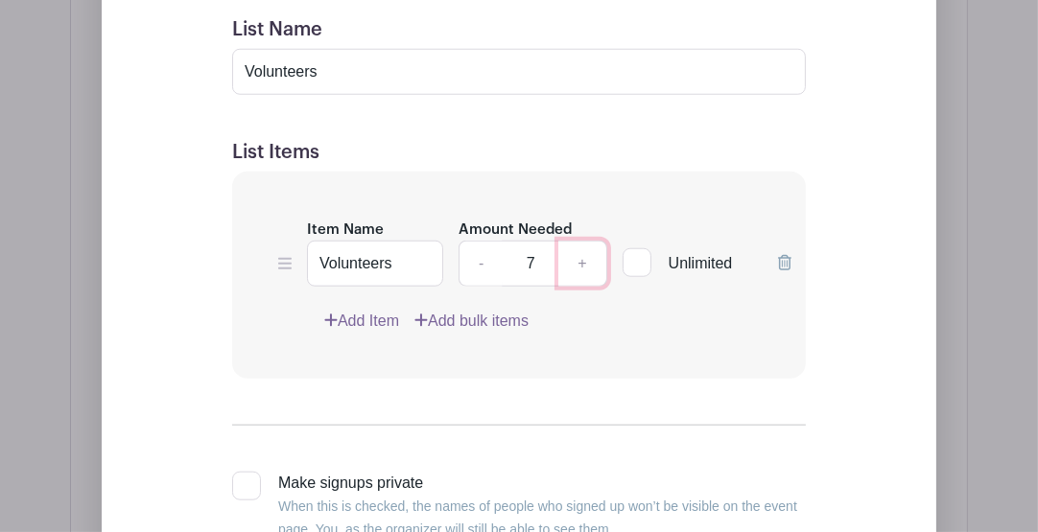
type input "8"
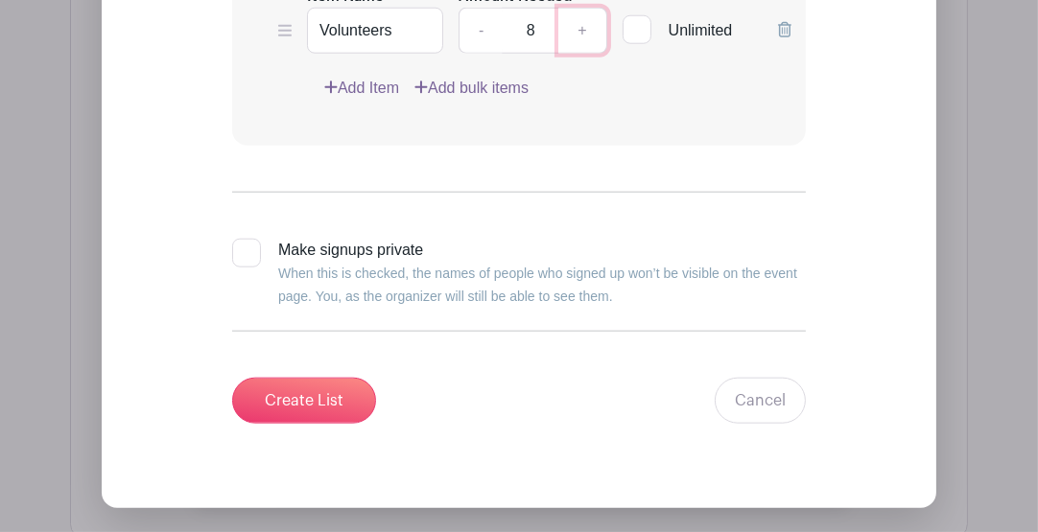
scroll to position [2067, 0]
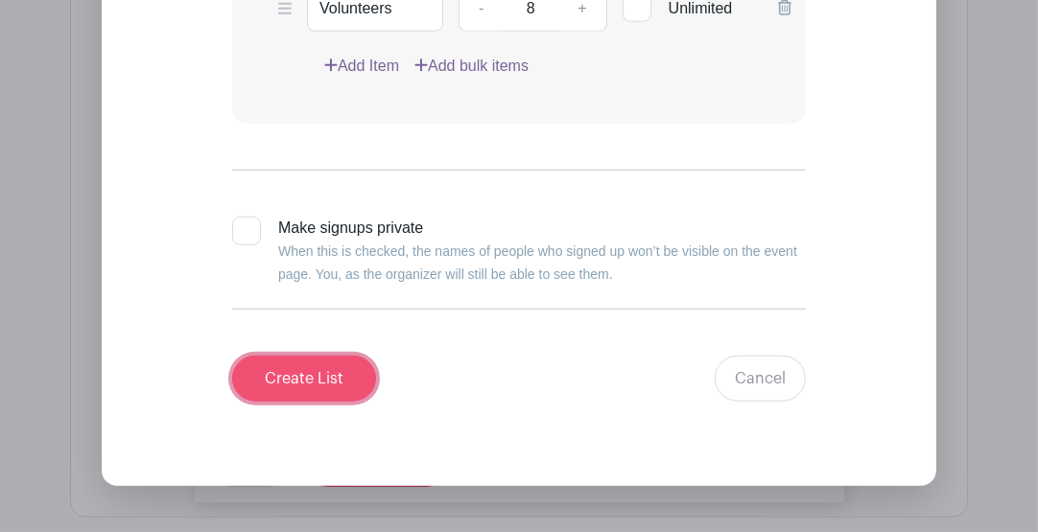
click at [322, 356] on input "Create List" at bounding box center [304, 379] width 144 height 46
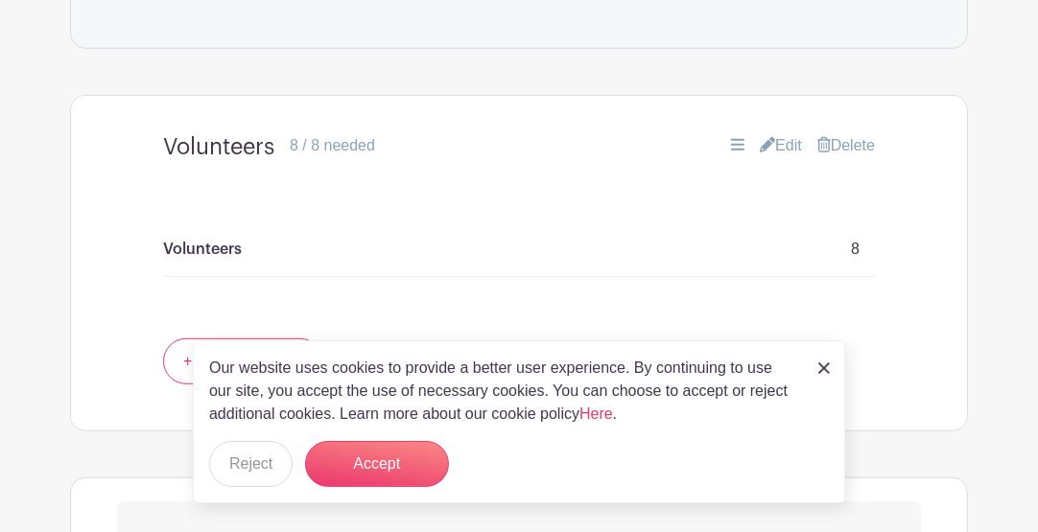
scroll to position [1310, 0]
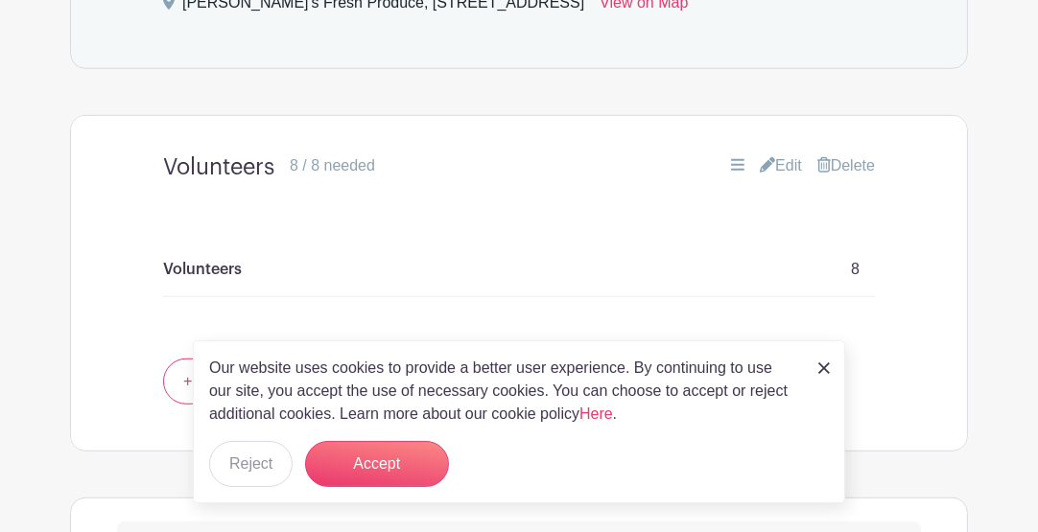
click at [760, 157] on icon at bounding box center [767, 164] width 15 height 15
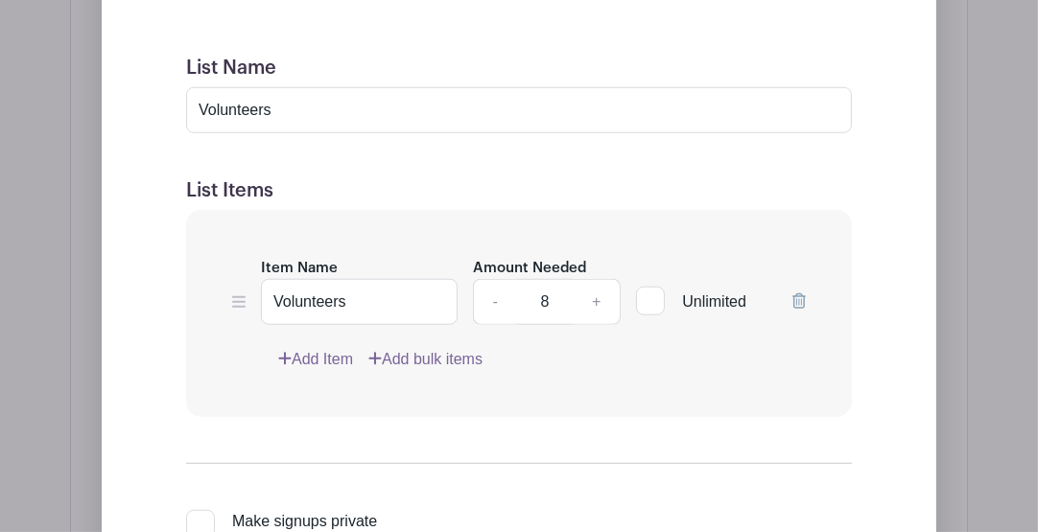
scroll to position [1694, 0]
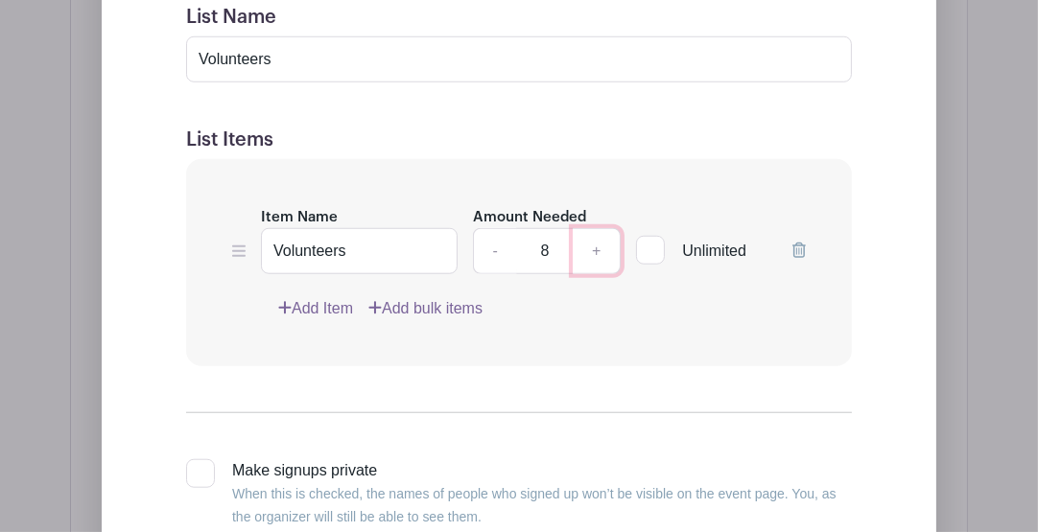
click at [604, 228] on link "+" at bounding box center [597, 251] width 48 height 46
type input "10"
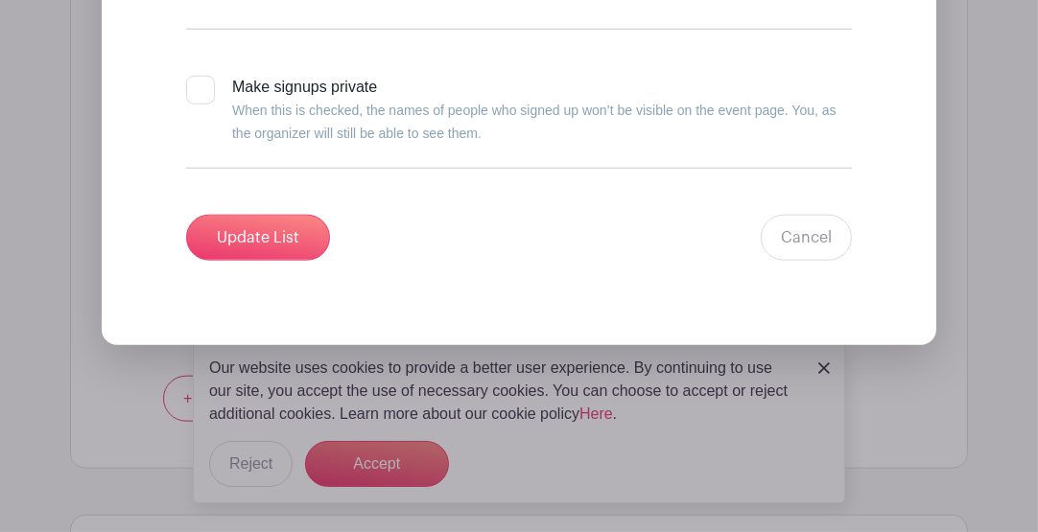
scroll to position [2078, 0]
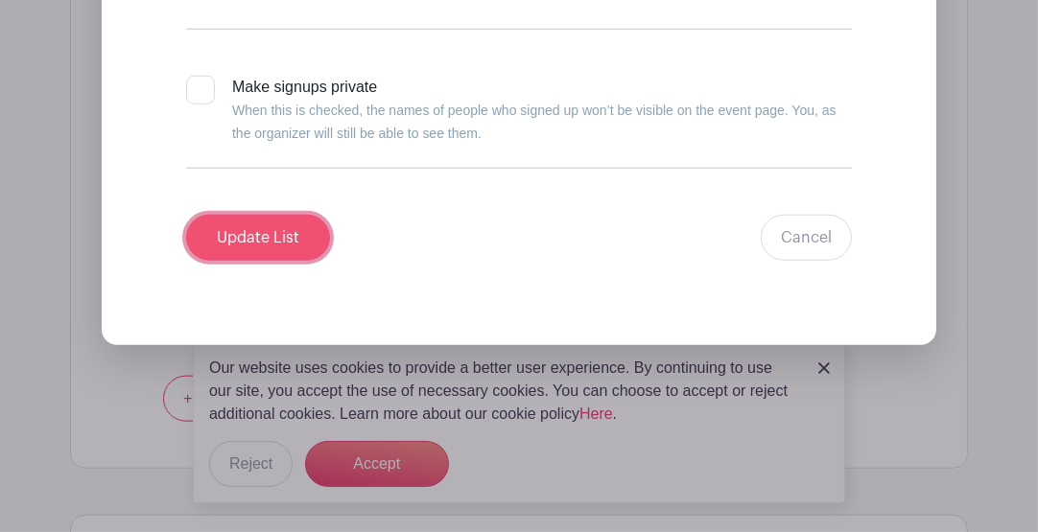
click at [276, 215] on input "Update List" at bounding box center [258, 238] width 144 height 46
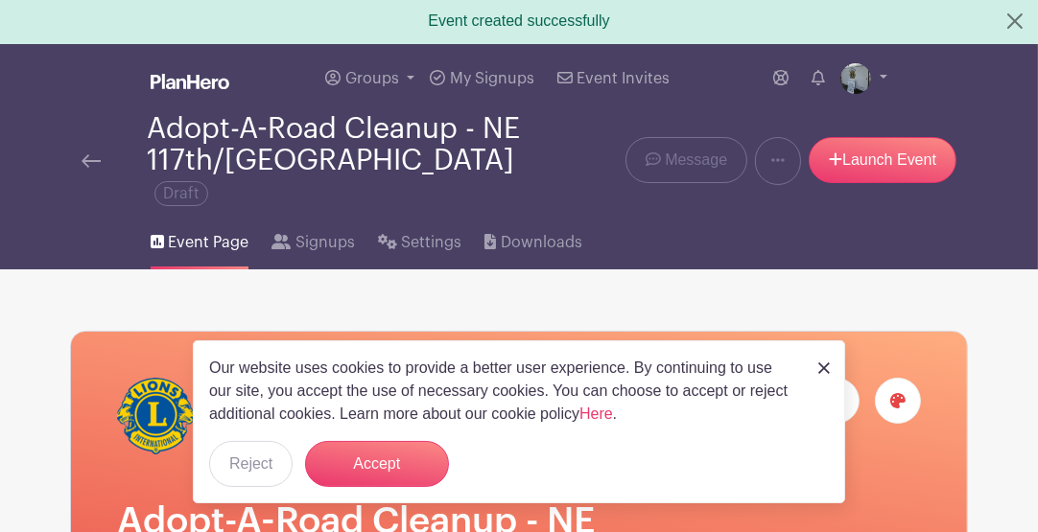
scroll to position [0, 0]
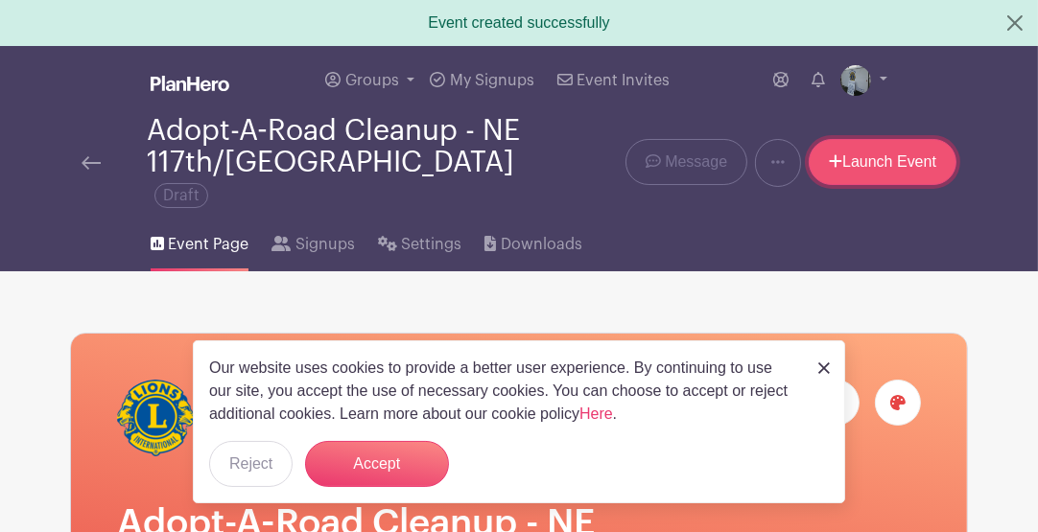
click at [875, 150] on link "Launch Event" at bounding box center [883, 162] width 148 height 46
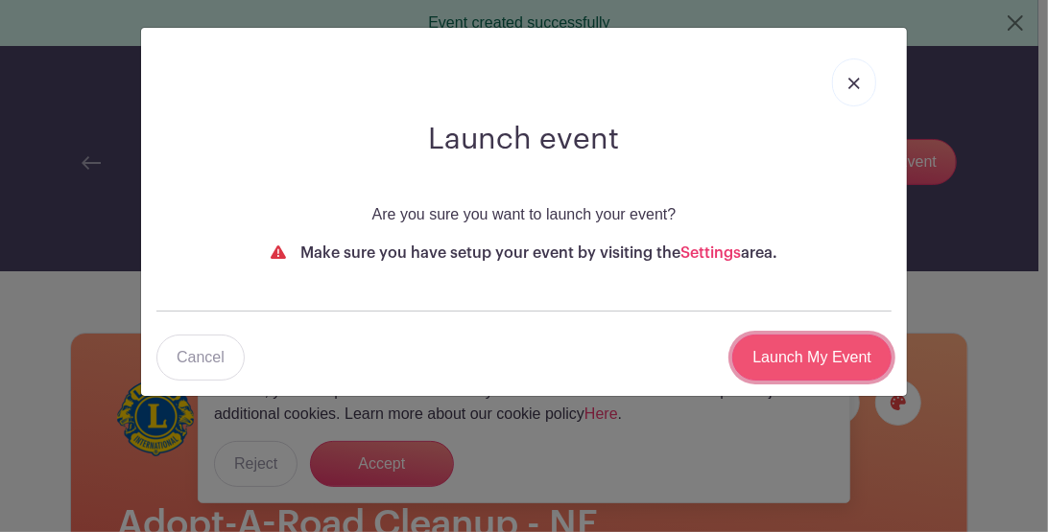
click at [799, 364] on input "Launch My Event" at bounding box center [811, 358] width 159 height 46
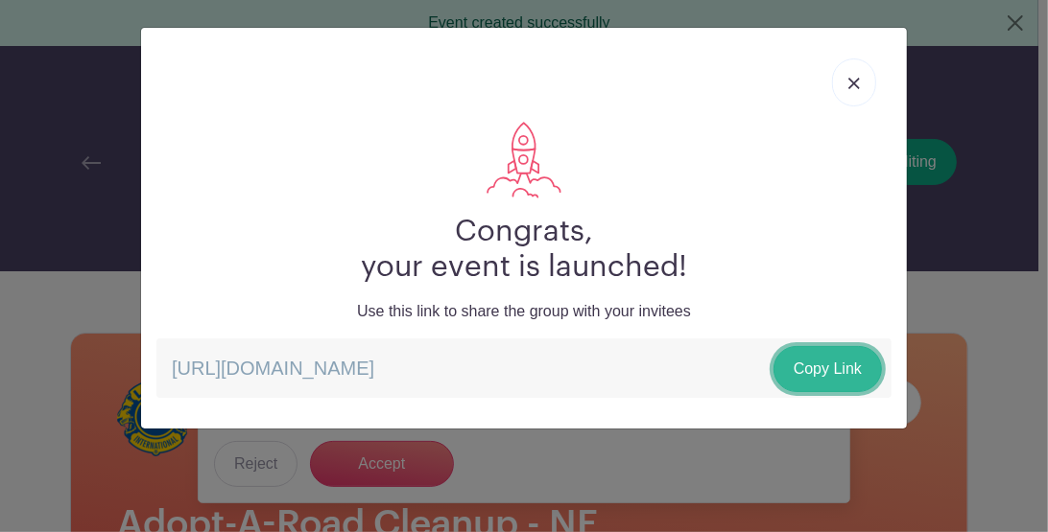
click at [829, 366] on link "Copy Link" at bounding box center [827, 369] width 108 height 46
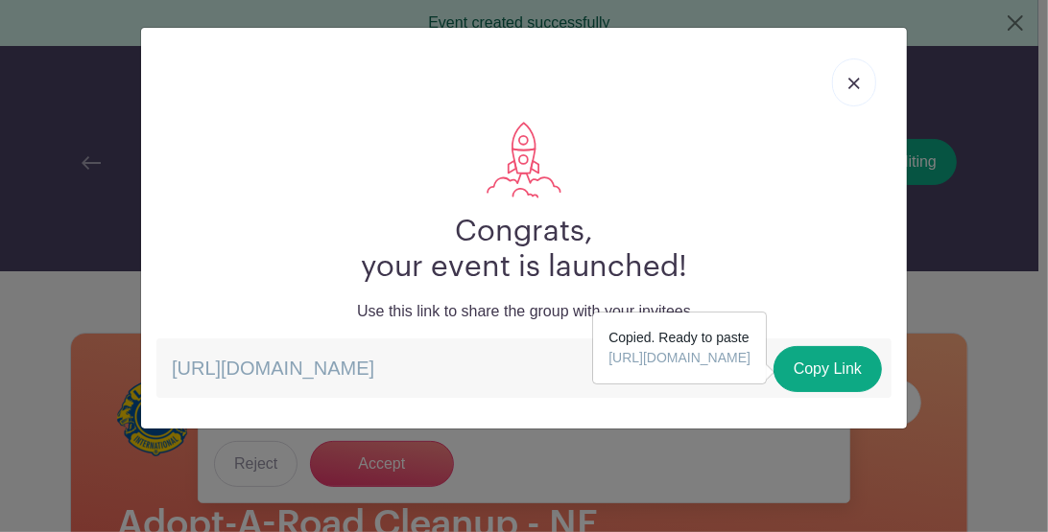
click at [848, 81] on link at bounding box center [854, 83] width 44 height 48
